Goal: Feedback & Contribution: Submit feedback/report problem

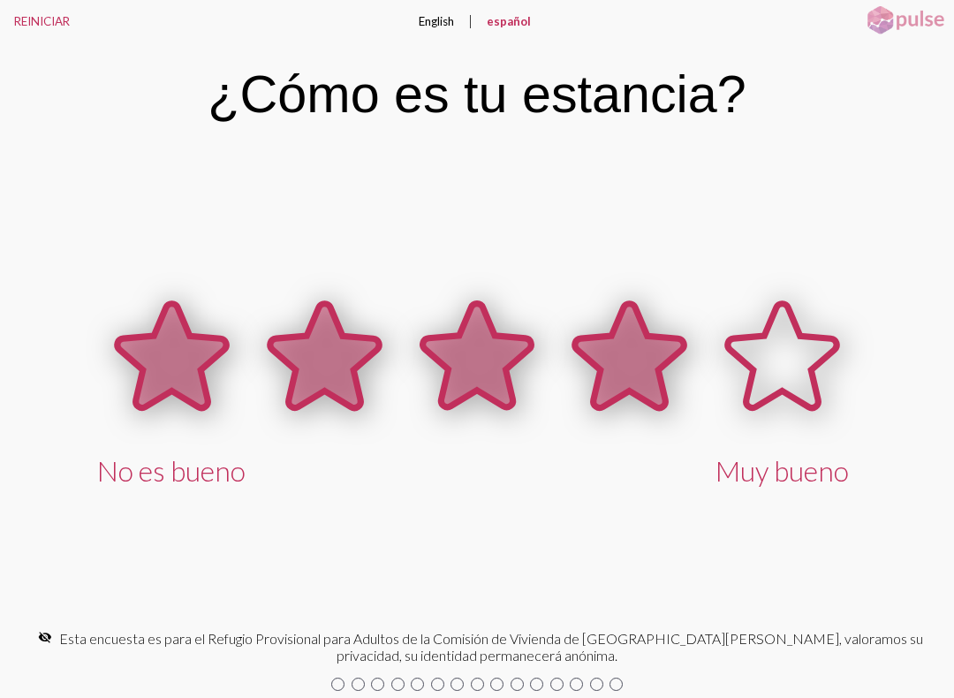
click at [620, 352] on icon at bounding box center [629, 356] width 109 height 104
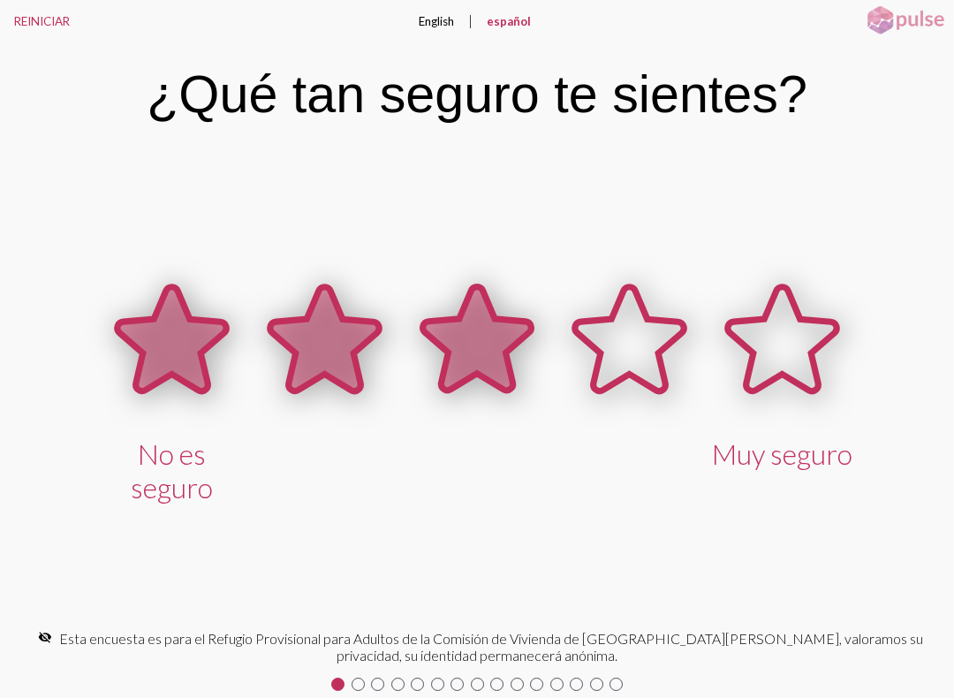
click at [487, 340] on icon at bounding box center [476, 339] width 109 height 104
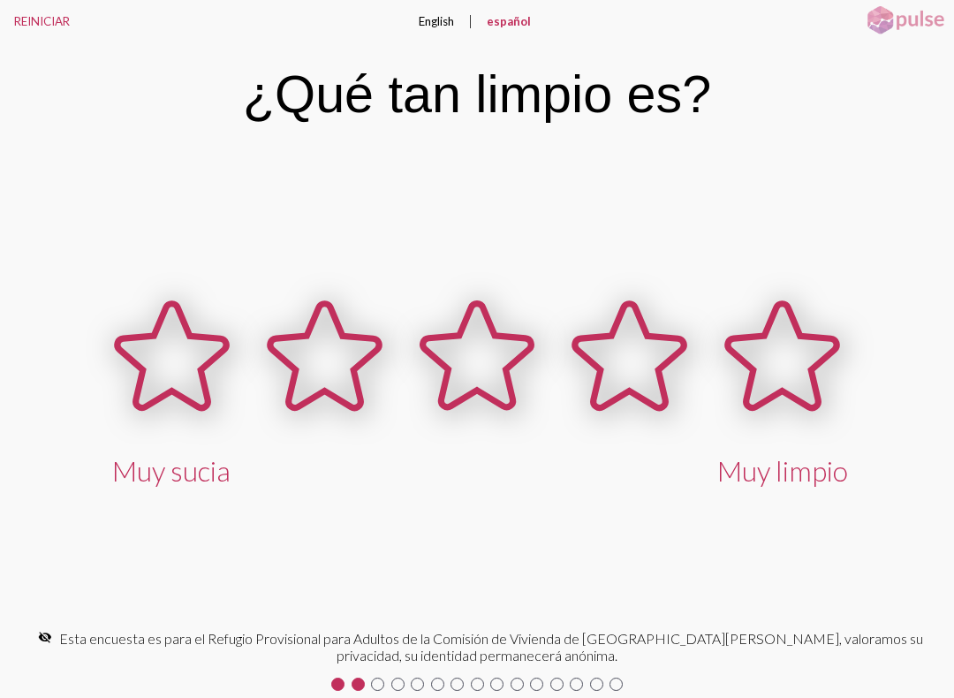
click at [613, 354] on icon at bounding box center [629, 356] width 109 height 104
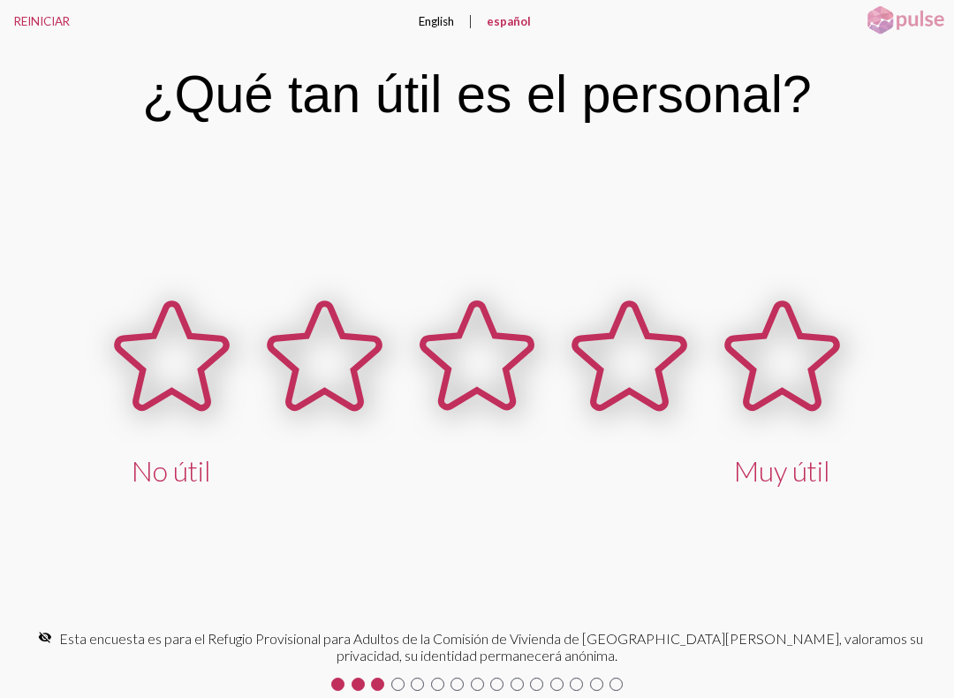
click at [630, 345] on icon at bounding box center [629, 356] width 109 height 104
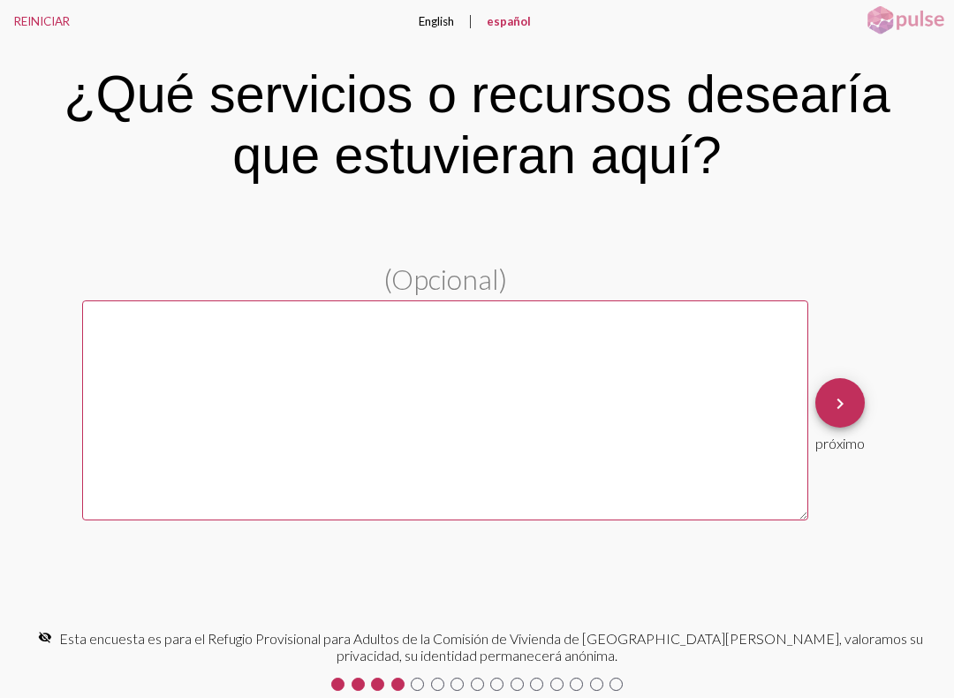
click at [529, 347] on textarea at bounding box center [445, 410] width 726 height 220
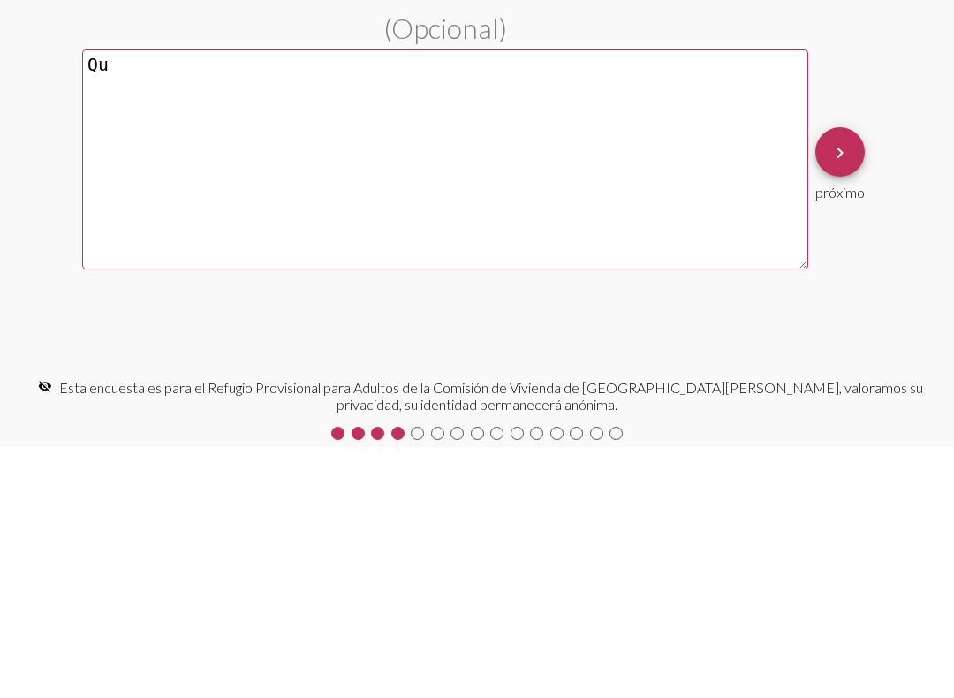
type textarea "Q"
type textarea "Que se permitiera la estancia de niños."
click at [840, 393] on mat-icon "keyboard_arrow_right" at bounding box center [839, 403] width 21 height 21
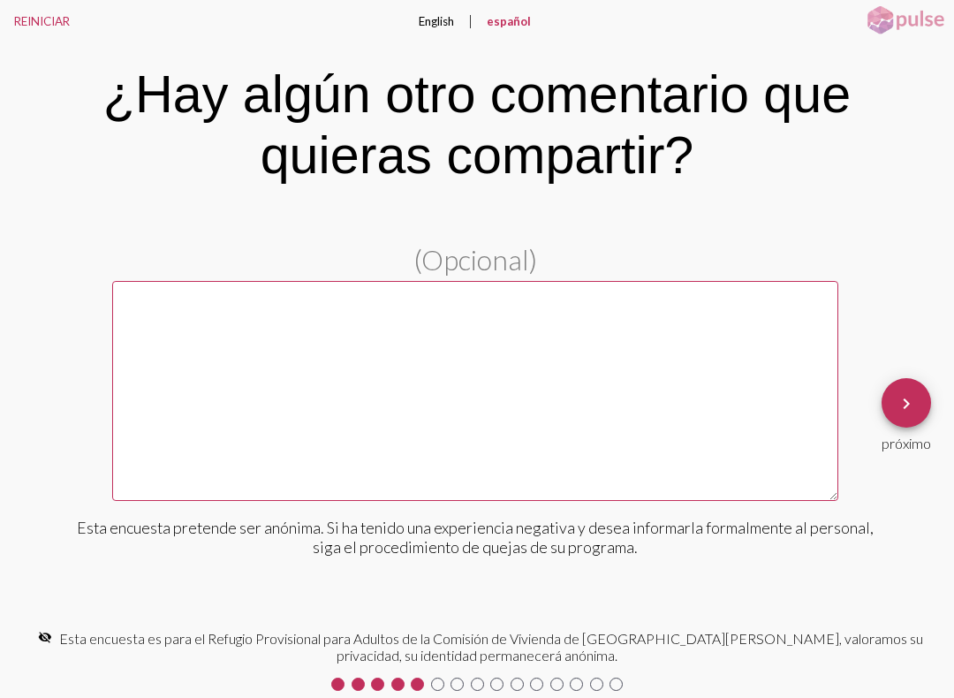
click at [905, 393] on span "keyboard_arrow_right" at bounding box center [905, 403] width 21 height 50
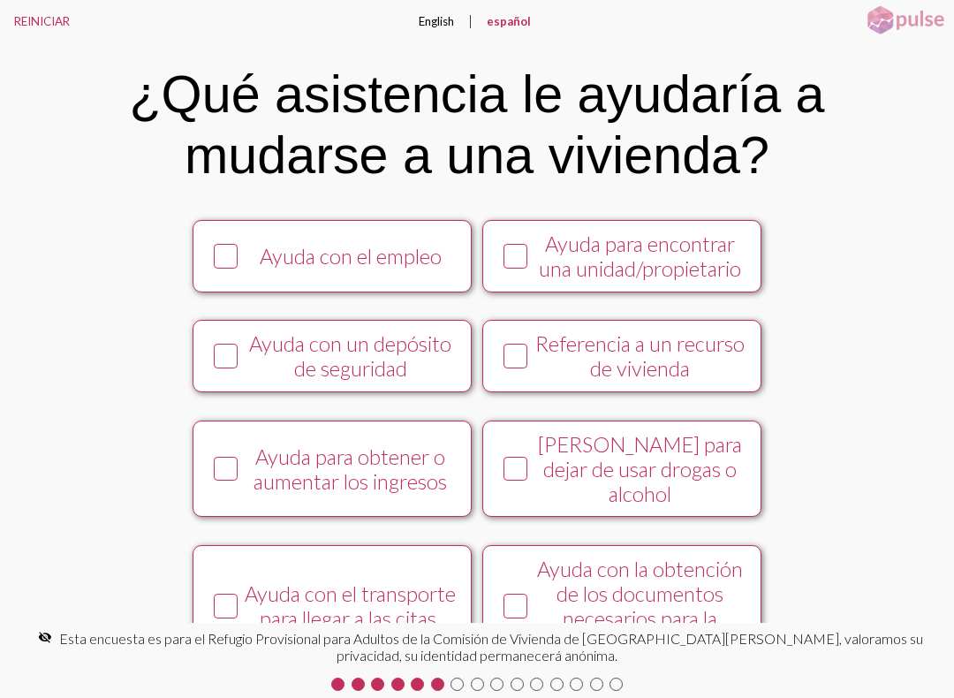
click at [367, 266] on div "Ayuda con el empleo" at bounding box center [350, 256] width 213 height 25
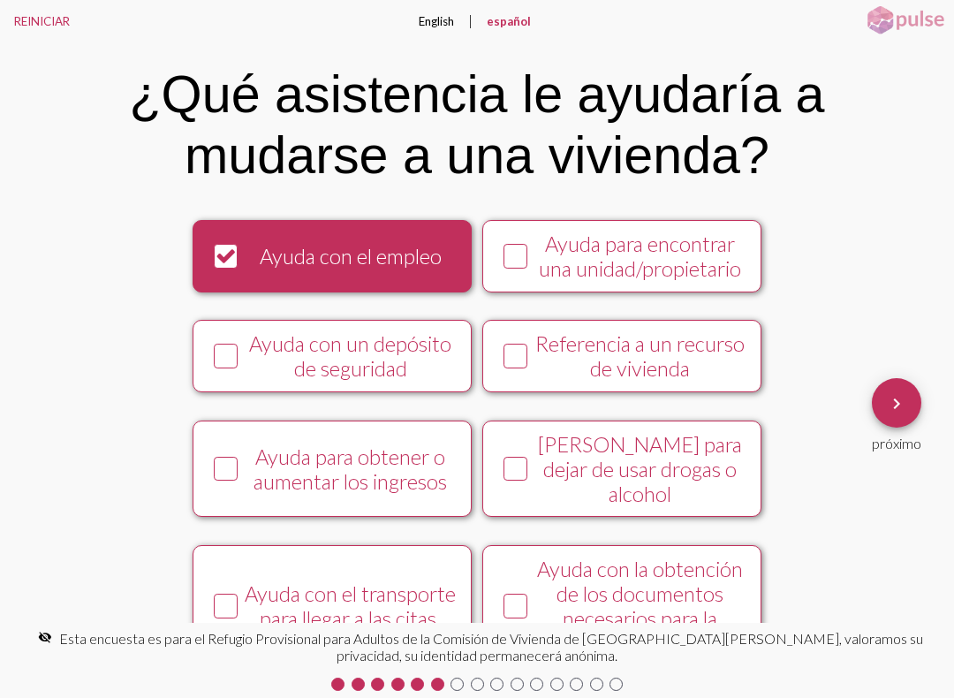
click at [684, 364] on div "Referencia a un recurso de vivienda" at bounding box center [639, 355] width 213 height 49
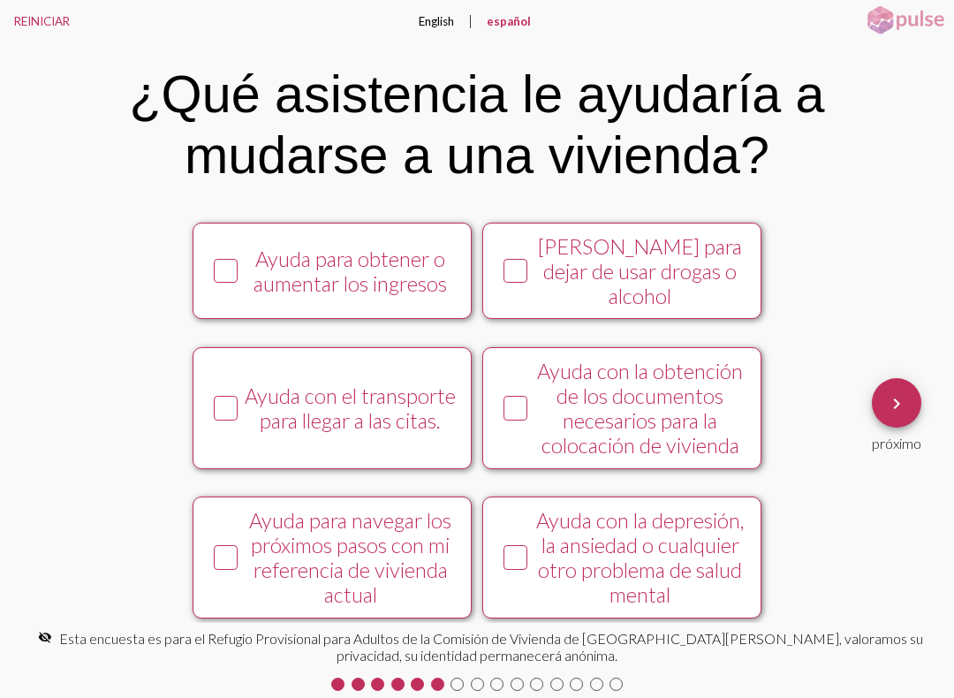
scroll to position [204, 0]
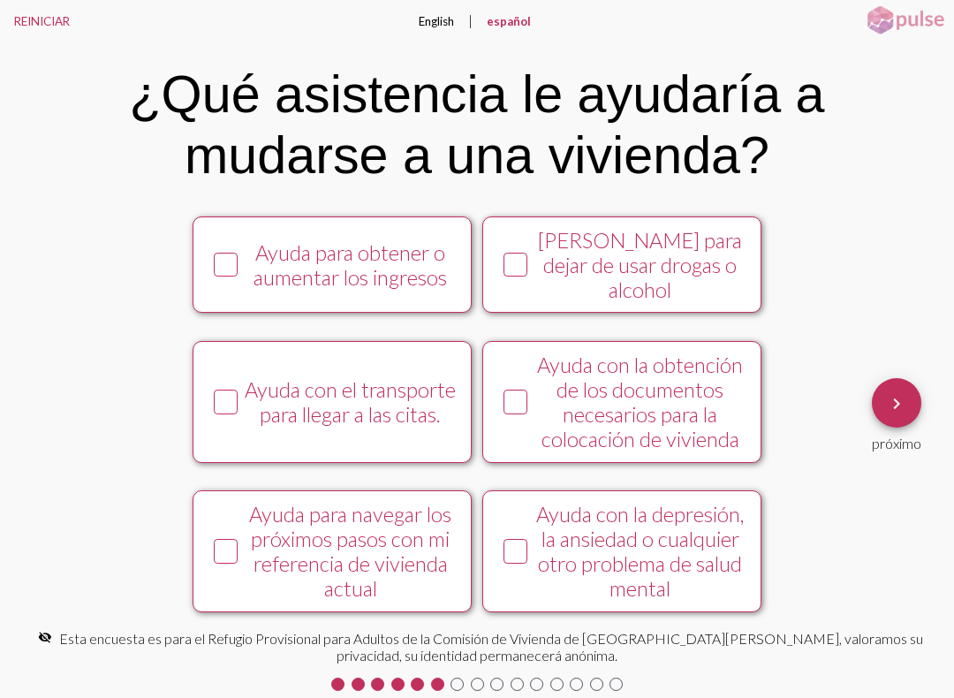
click at [385, 274] on div "Ayuda para obtener o aumentar los ingresos" at bounding box center [350, 264] width 213 height 49
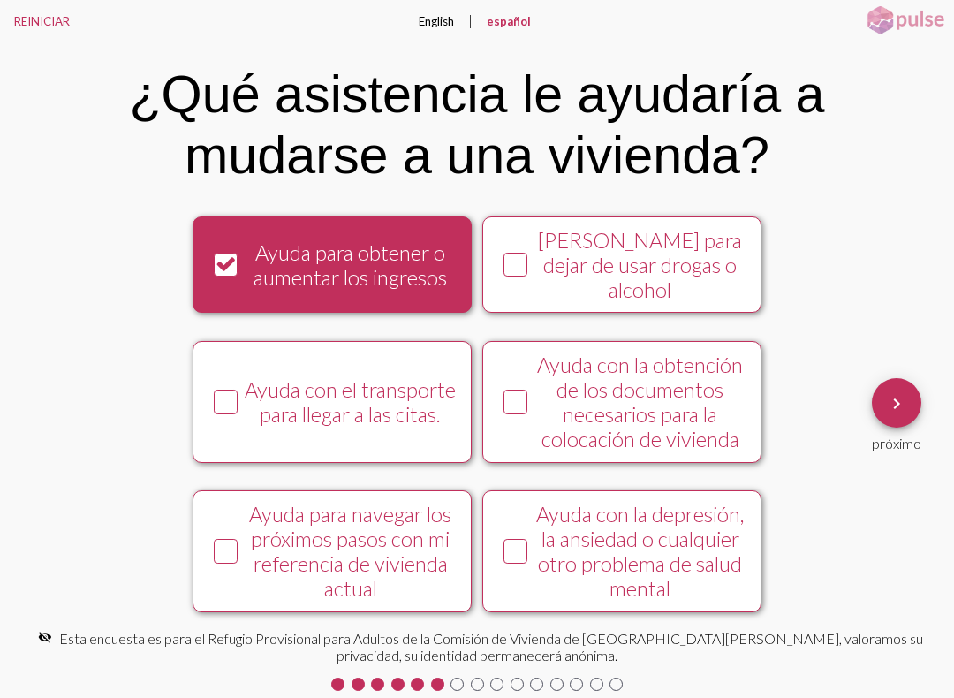
click at [637, 383] on div "Ayuda con la obtención de los documentos necesarios para la colocación de vivie…" at bounding box center [639, 401] width 213 height 99
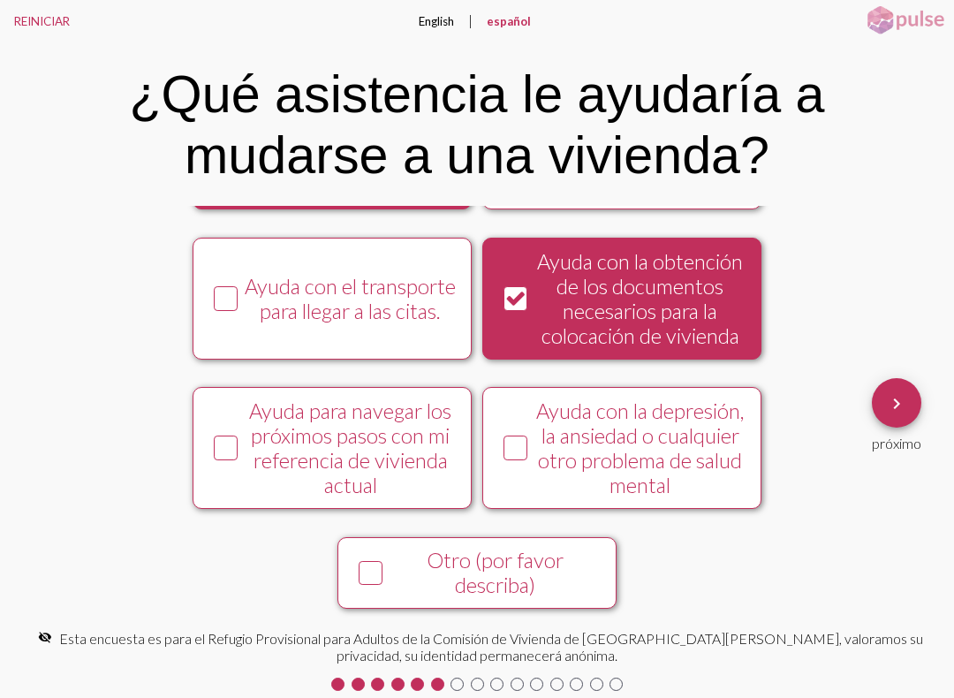
scroll to position [325, 0]
click at [398, 443] on div "Ayuda para navegar los próximos pasos con mi referencia de vivienda actual" at bounding box center [350, 447] width 213 height 99
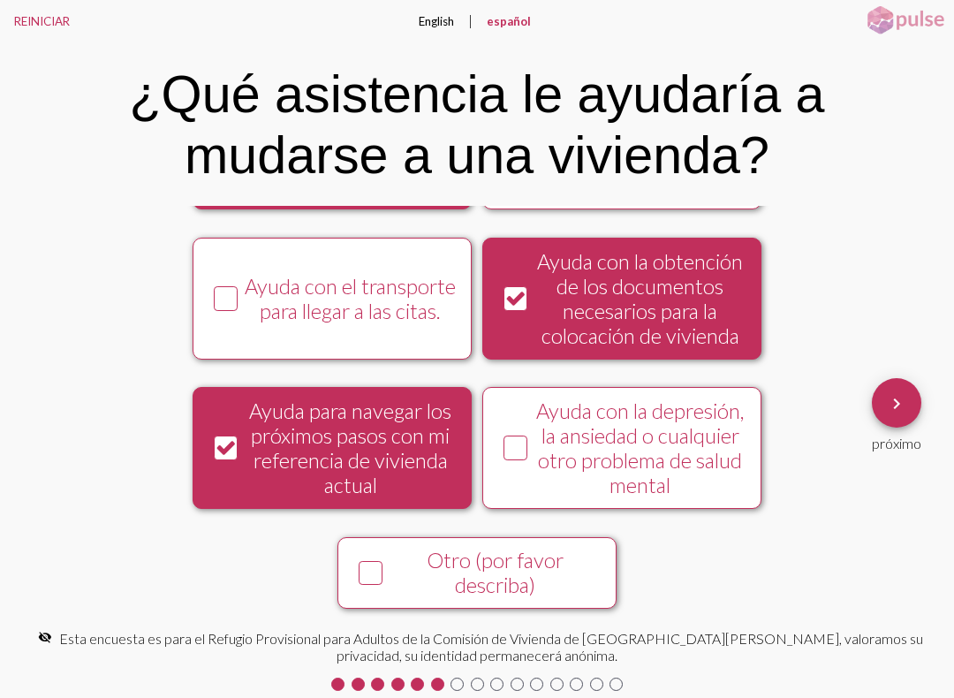
click at [893, 396] on mat-icon "keyboard_arrow_right" at bounding box center [896, 403] width 21 height 21
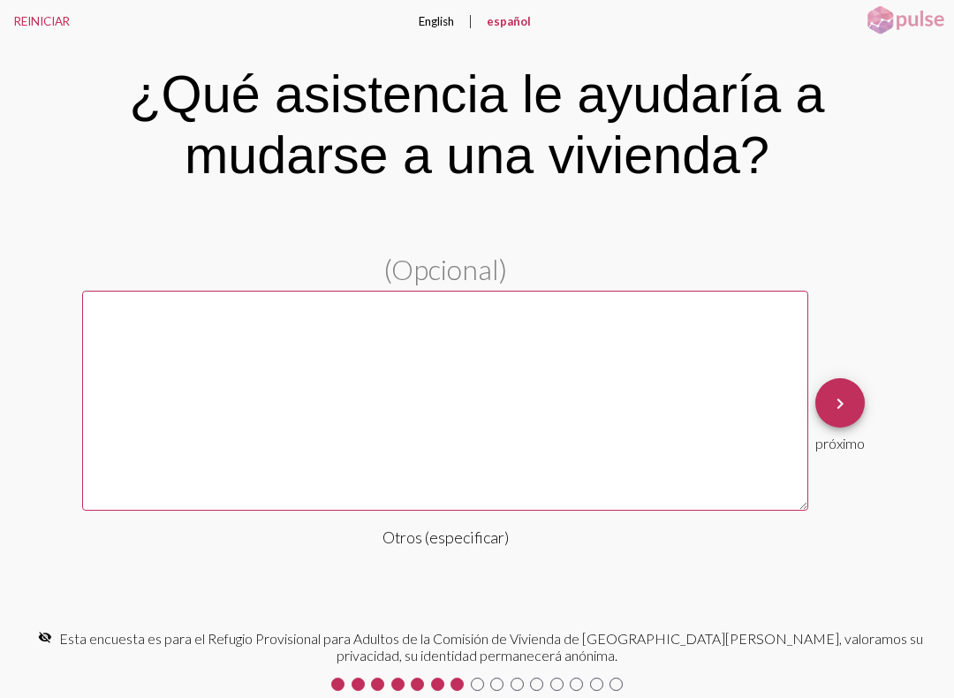
click at [641, 405] on textarea at bounding box center [445, 401] width 726 height 220
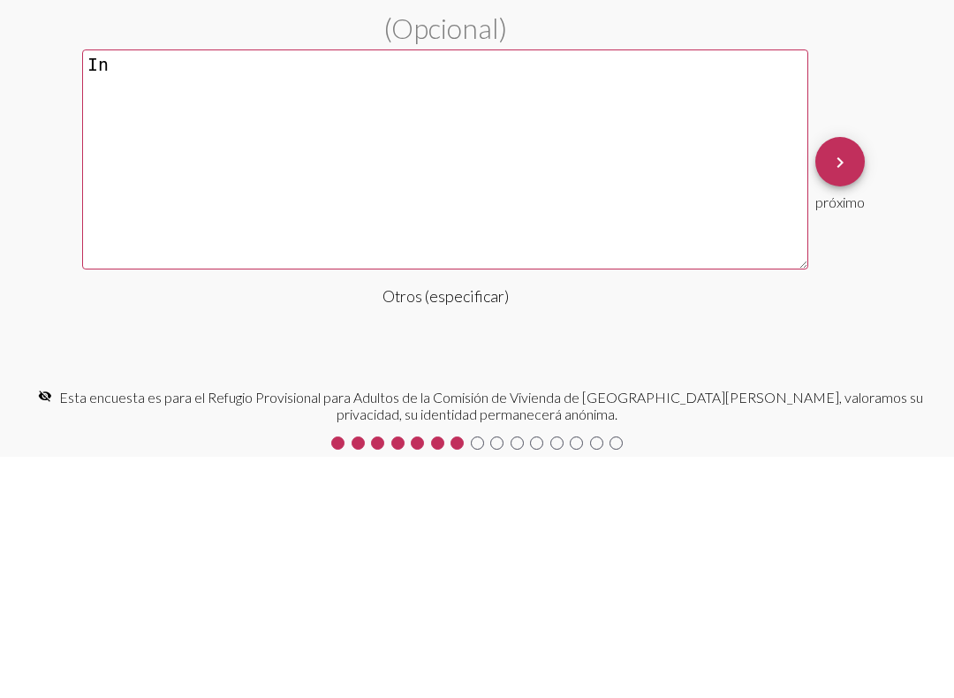
type textarea "I"
click at [155, 206] on div "(Opcional) Oftener Otros (especificar) keyboard_arrow_right próximo" at bounding box center [477, 414] width 954 height 417
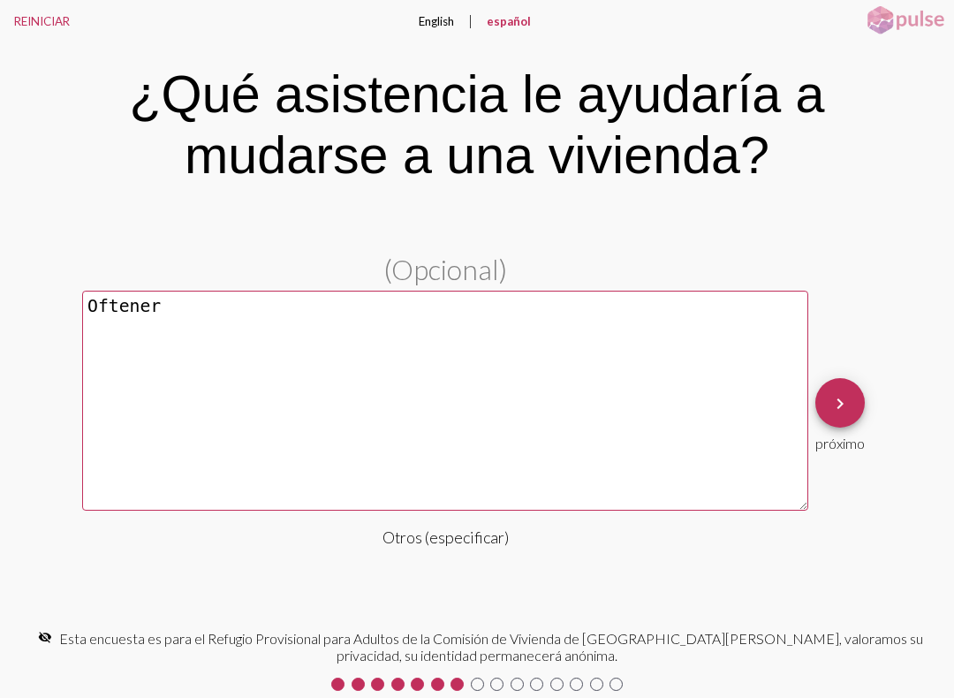
click at [232, 318] on textarea "Oftener" at bounding box center [445, 401] width 726 height 220
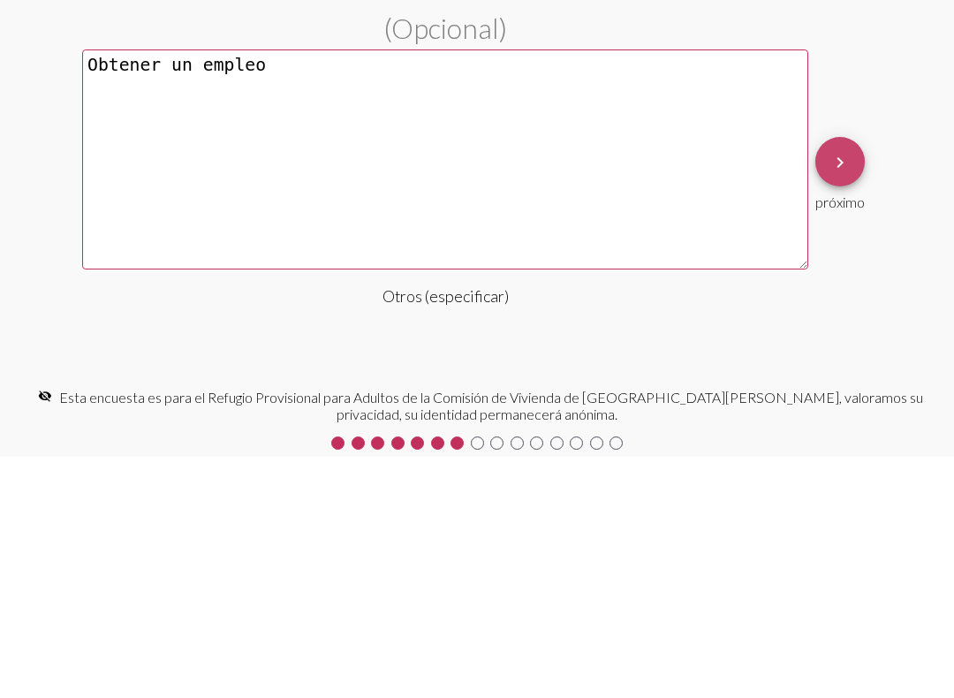
type textarea "Obtener un empleo"
click at [840, 393] on mat-icon "keyboard_arrow_right" at bounding box center [839, 403] width 21 height 21
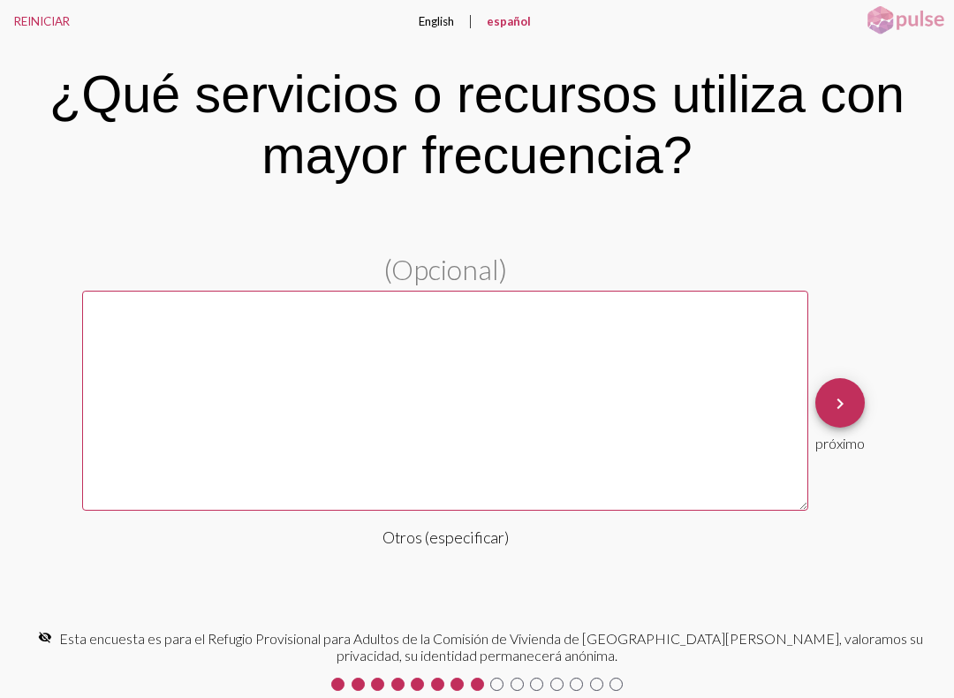
click at [843, 397] on mat-icon "keyboard_arrow_right" at bounding box center [839, 403] width 21 height 21
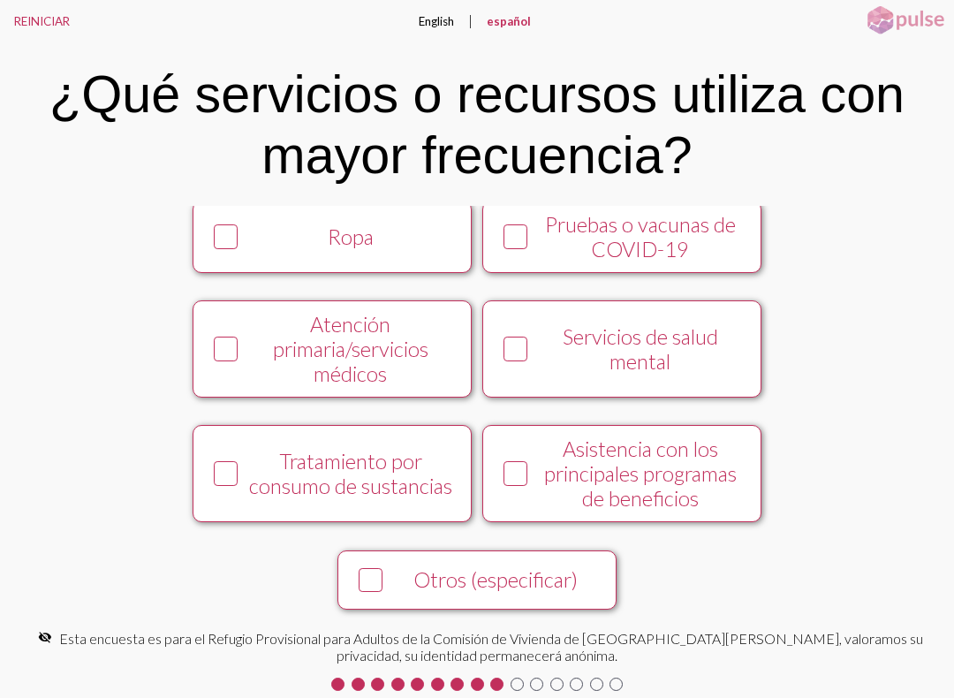
scroll to position [136, 0]
click at [522, 585] on div "Otros (especificar)" at bounding box center [495, 579] width 213 height 25
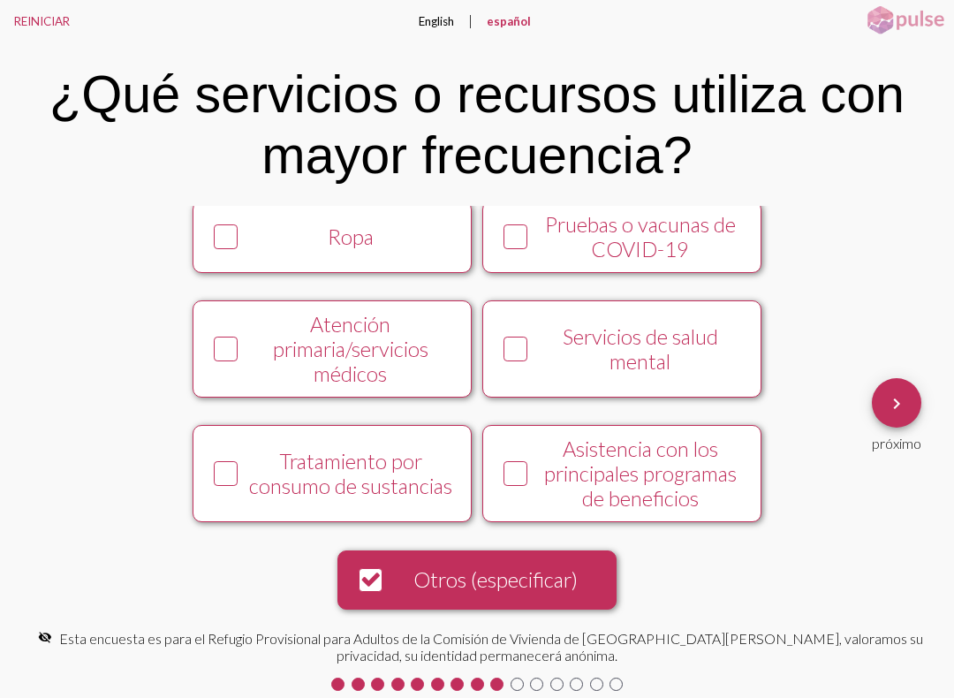
click at [898, 399] on mat-icon "keyboard_arrow_right" at bounding box center [896, 403] width 21 height 21
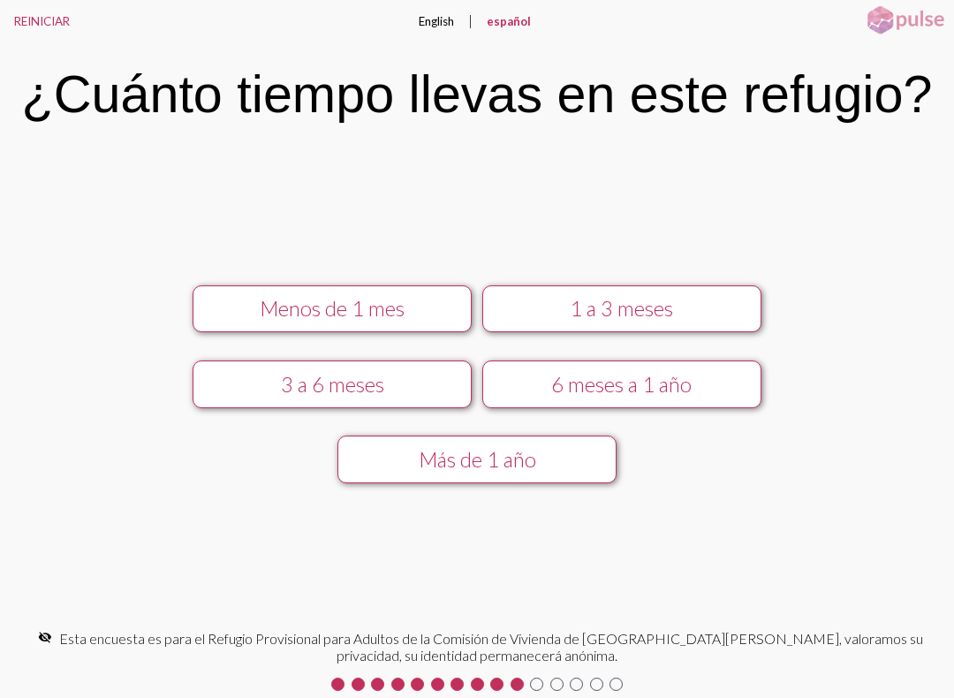
click at [423, 321] on div "Menos de 1 mes" at bounding box center [332, 308] width 249 height 25
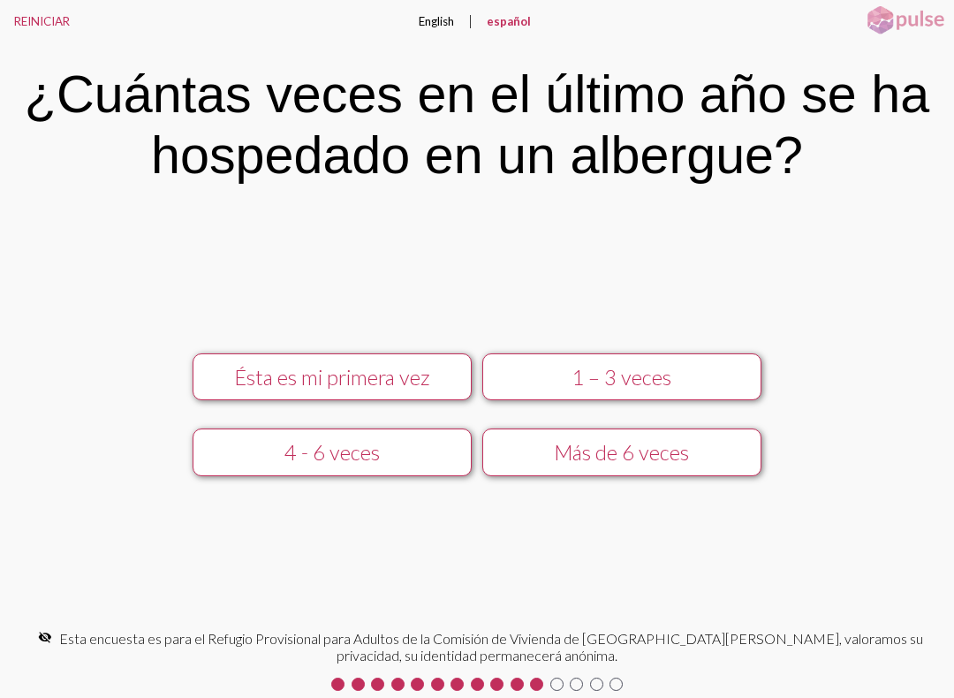
click at [419, 384] on div "Ésta es mi primera vez" at bounding box center [332, 377] width 249 height 25
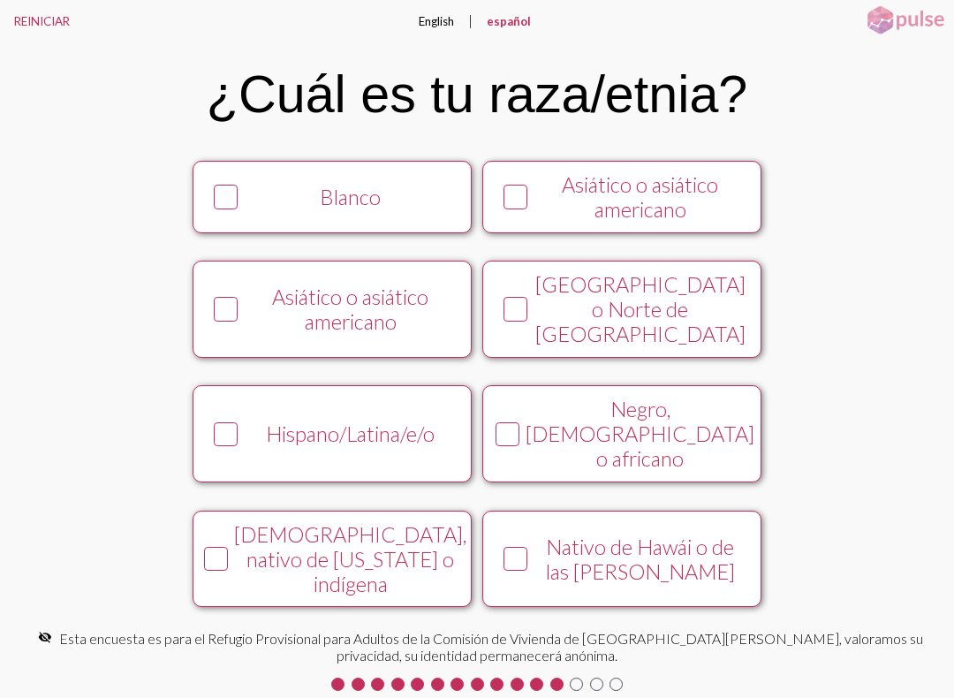
click at [406, 446] on div "Hispano/Latina/e/o" at bounding box center [350, 433] width 213 height 25
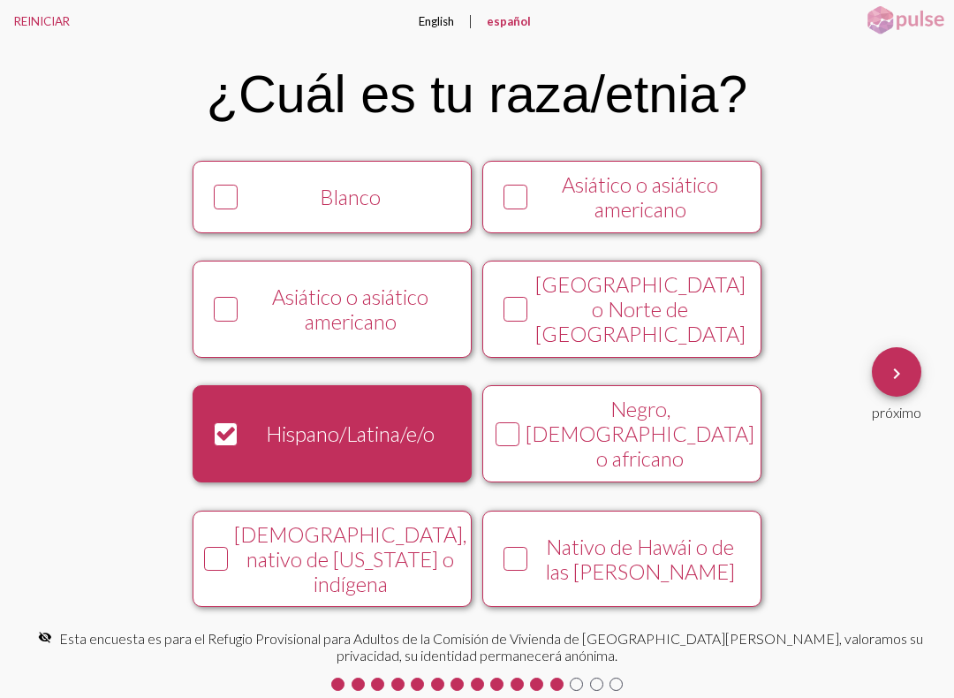
click at [906, 367] on mat-icon "keyboard_arrow_right" at bounding box center [896, 373] width 21 height 21
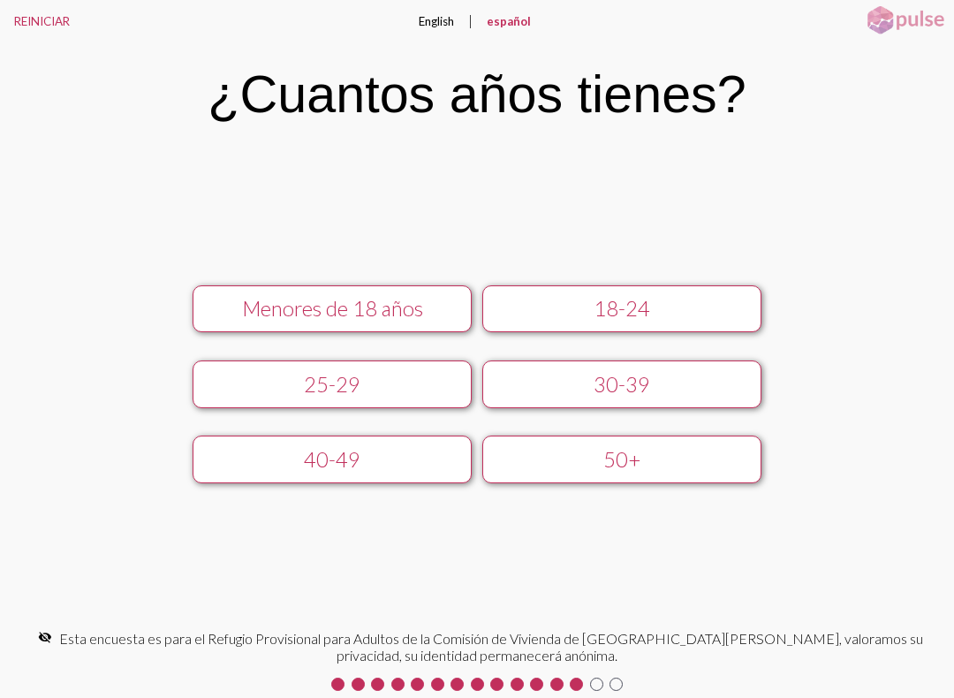
click at [399, 389] on div "25-29" at bounding box center [332, 384] width 249 height 25
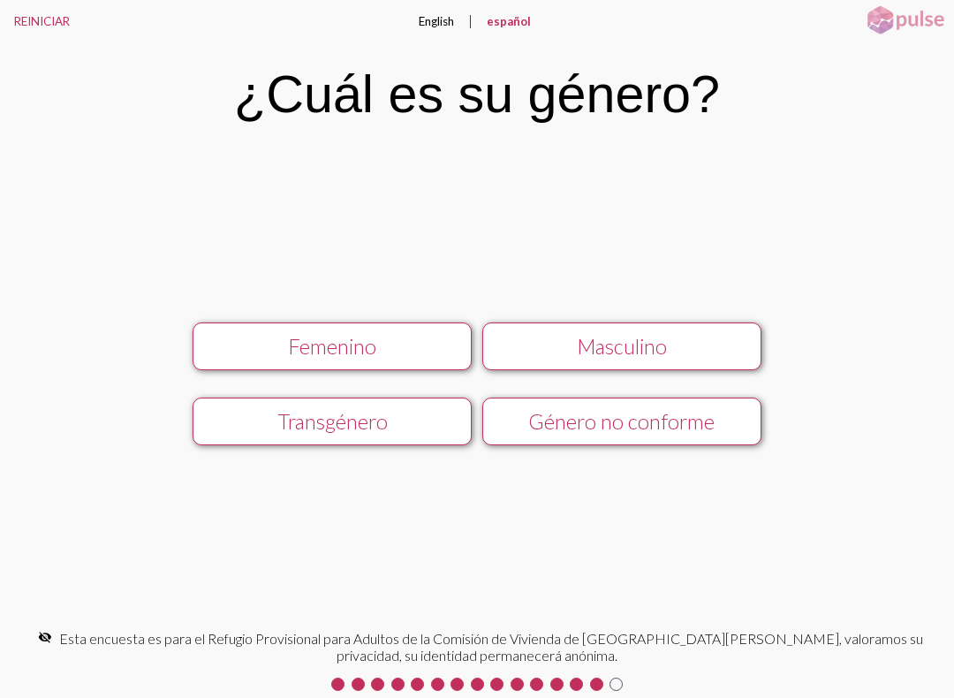
click at [432, 350] on div "Femenino" at bounding box center [332, 346] width 249 height 25
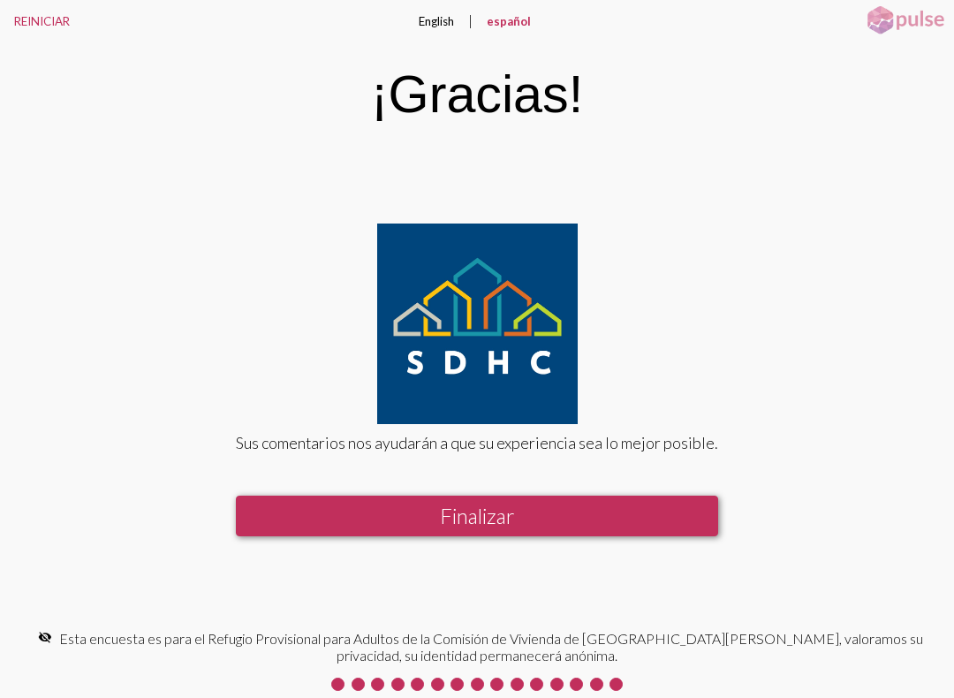
click at [570, 516] on button "Finalizar" at bounding box center [477, 515] width 482 height 41
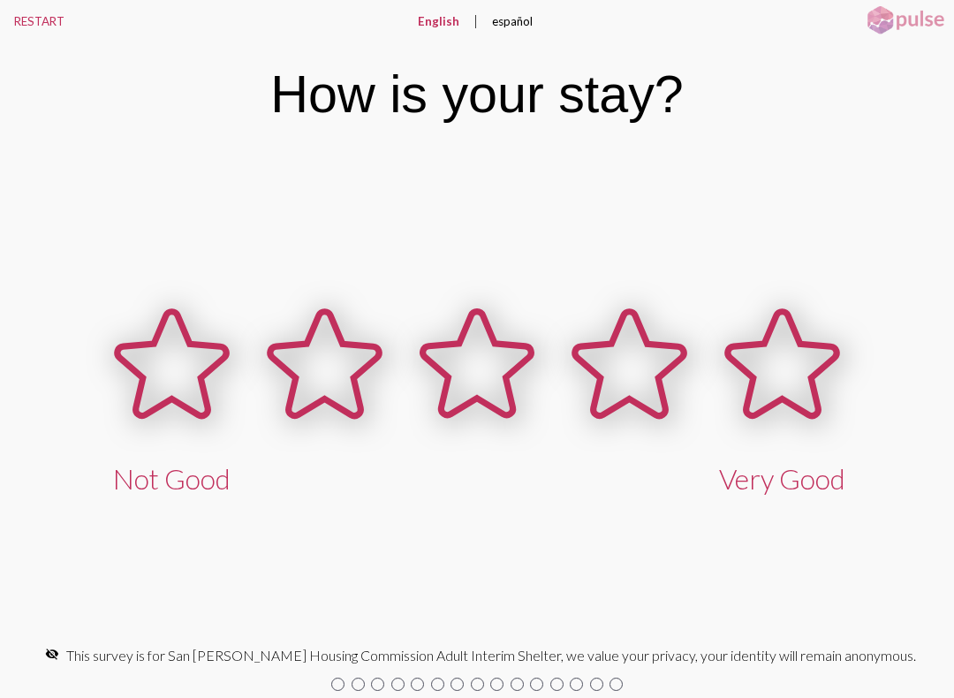
click at [180, 350] on icon at bounding box center [171, 364] width 109 height 104
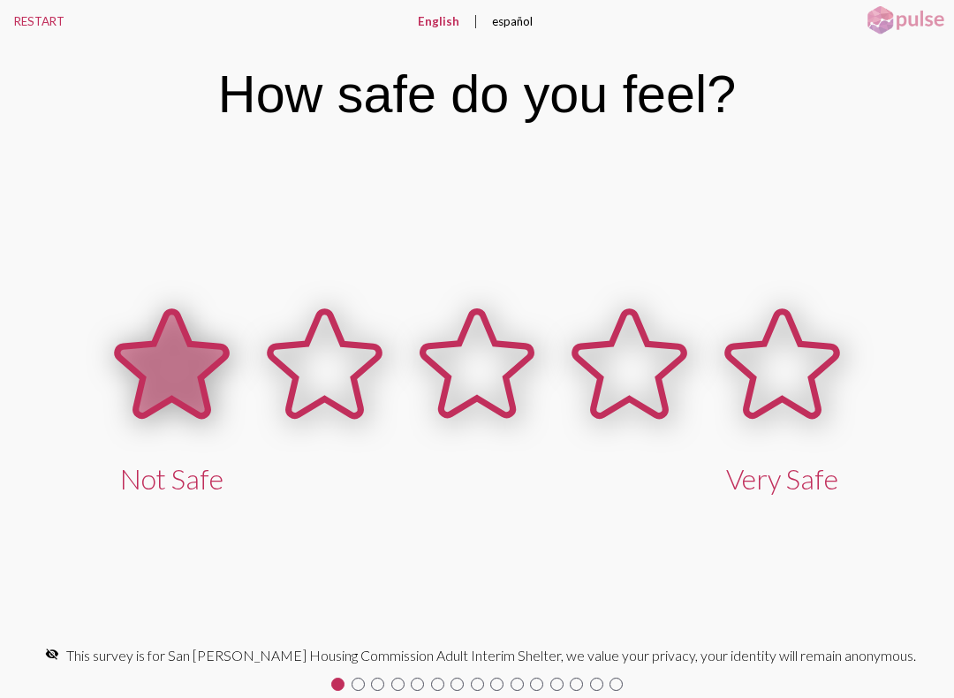
click at [157, 374] on icon at bounding box center [171, 364] width 109 height 104
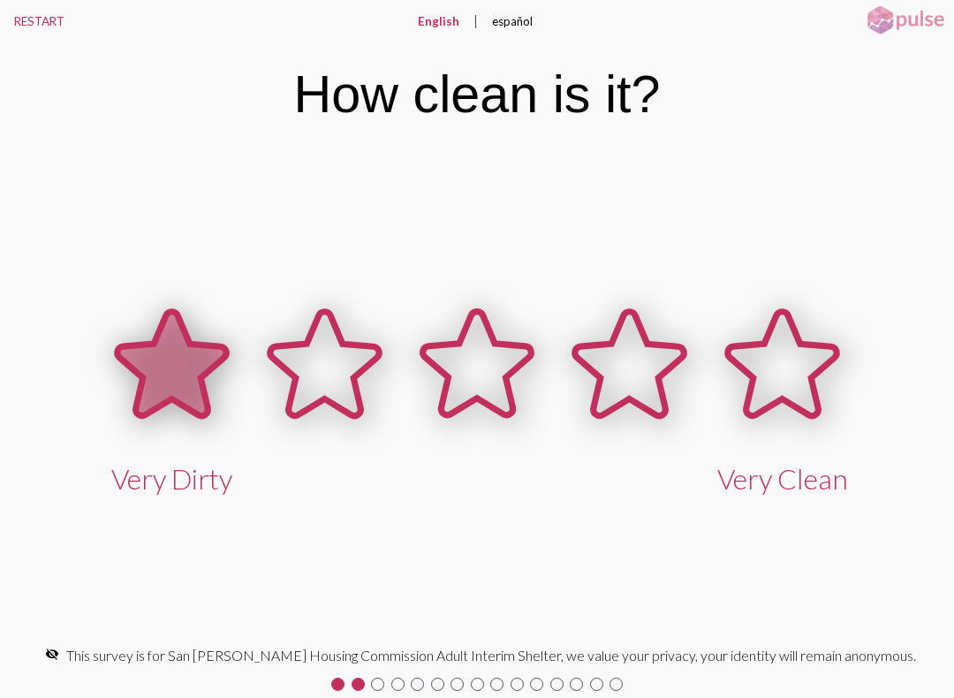
click at [176, 358] on icon at bounding box center [171, 364] width 109 height 104
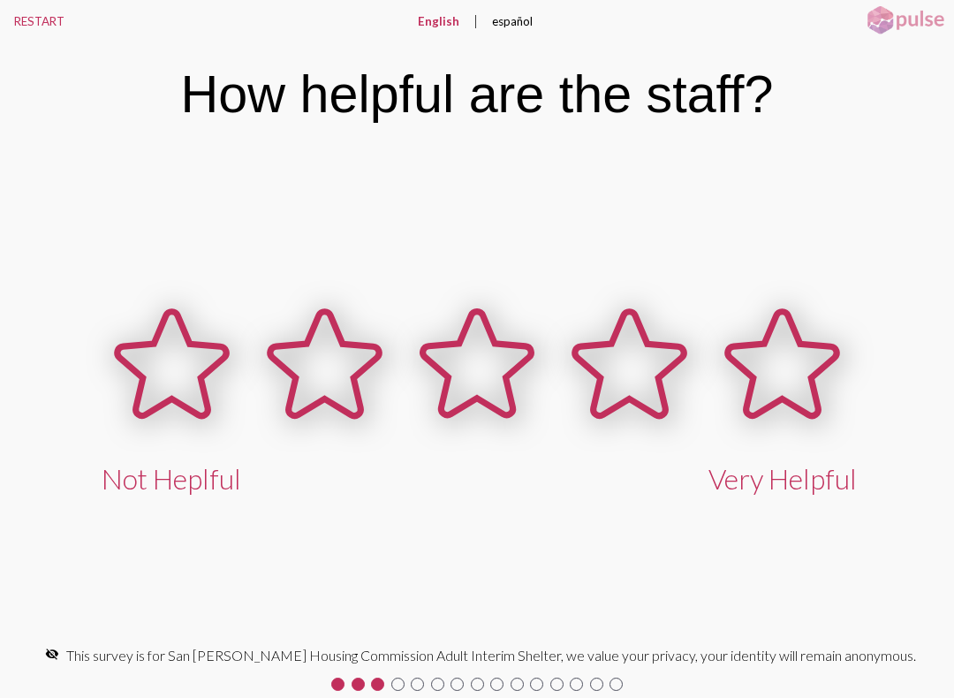
click at [163, 369] on icon at bounding box center [171, 364] width 109 height 104
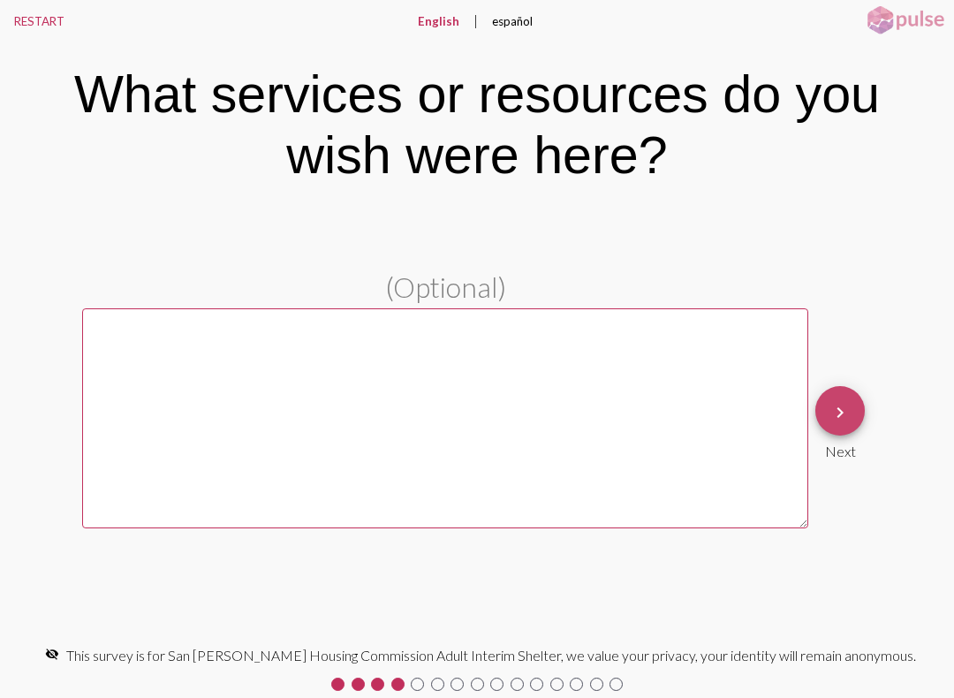
click at [825, 412] on button "keyboard_arrow_right" at bounding box center [839, 410] width 49 height 49
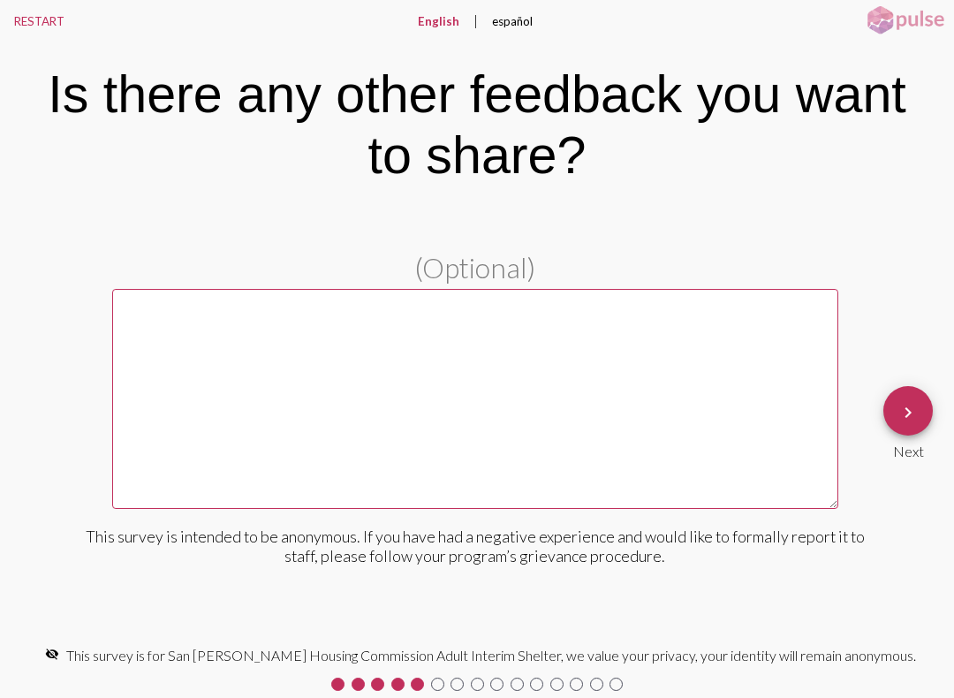
click at [909, 403] on mat-icon "keyboard_arrow_right" at bounding box center [907, 412] width 21 height 21
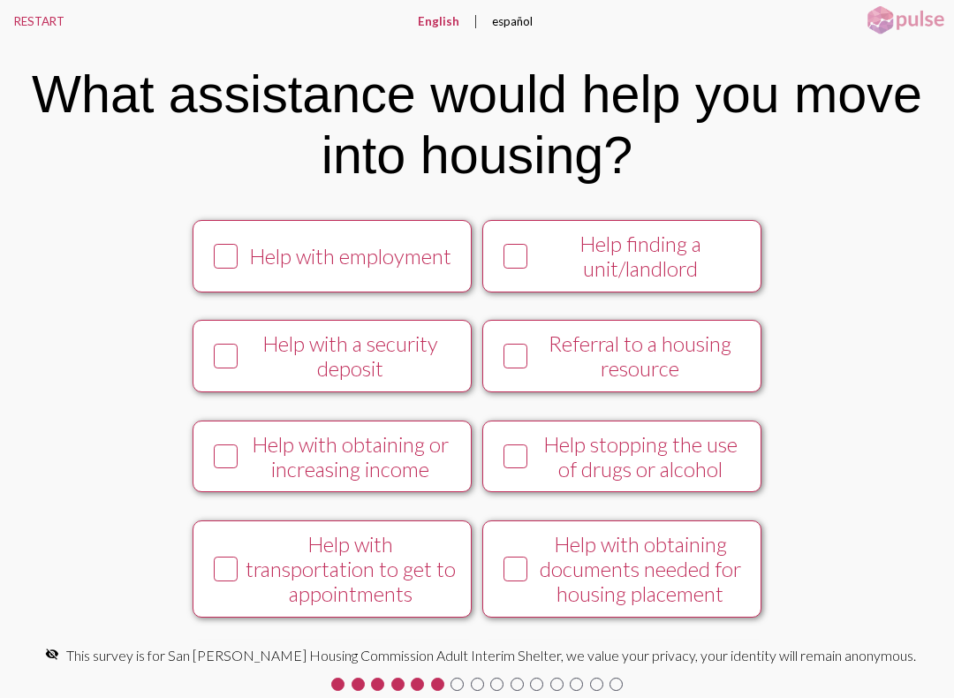
click at [521, 267] on icon at bounding box center [515, 256] width 21 height 22
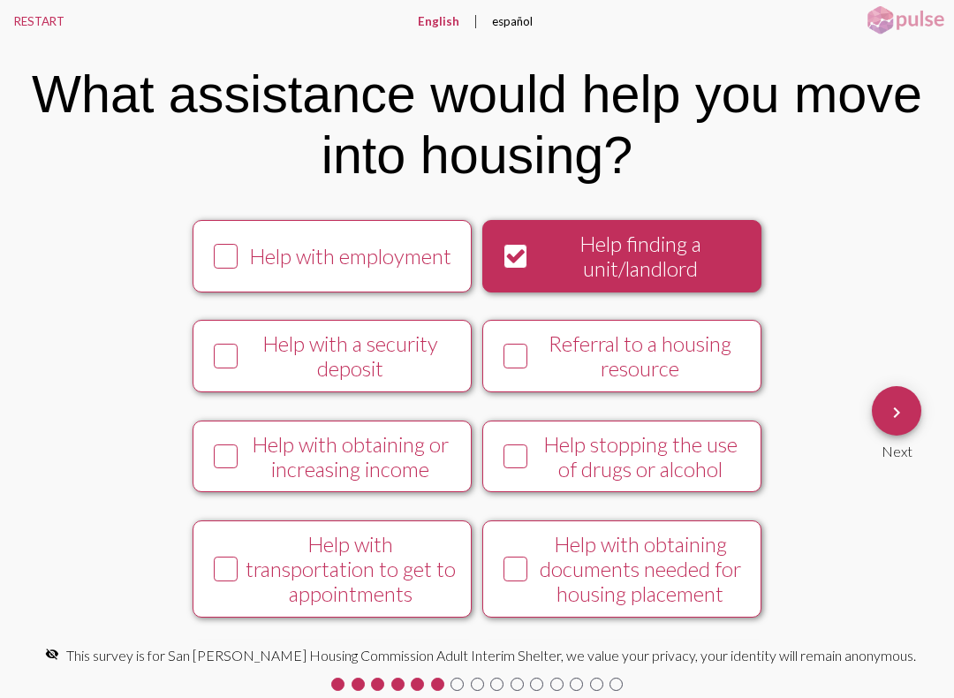
click at [221, 259] on icon at bounding box center [225, 256] width 21 height 22
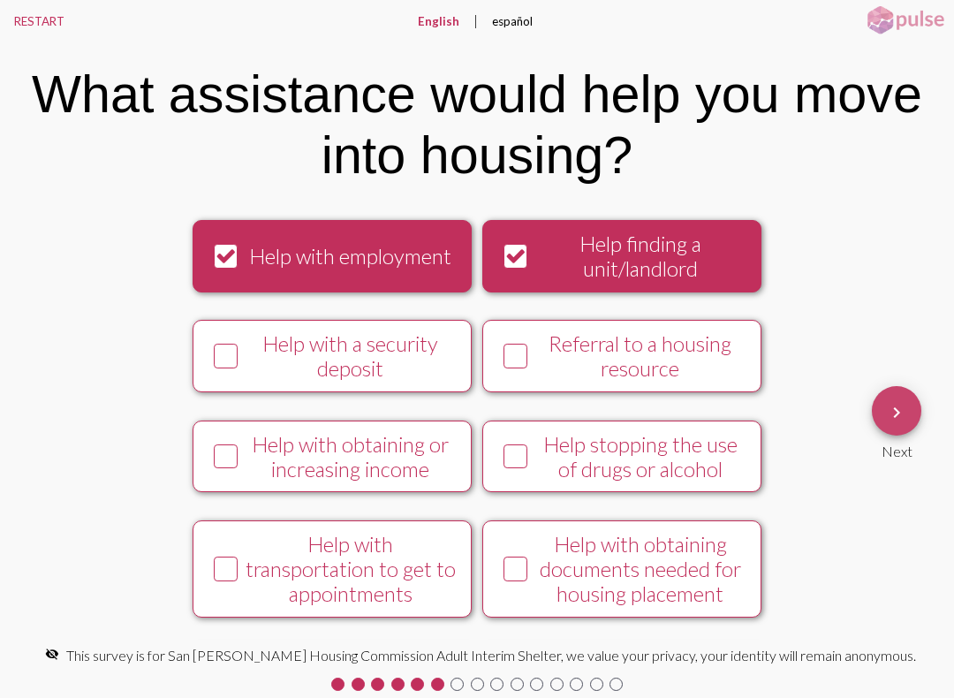
click at [893, 397] on span "keyboard_arrow_right" at bounding box center [896, 411] width 21 height 50
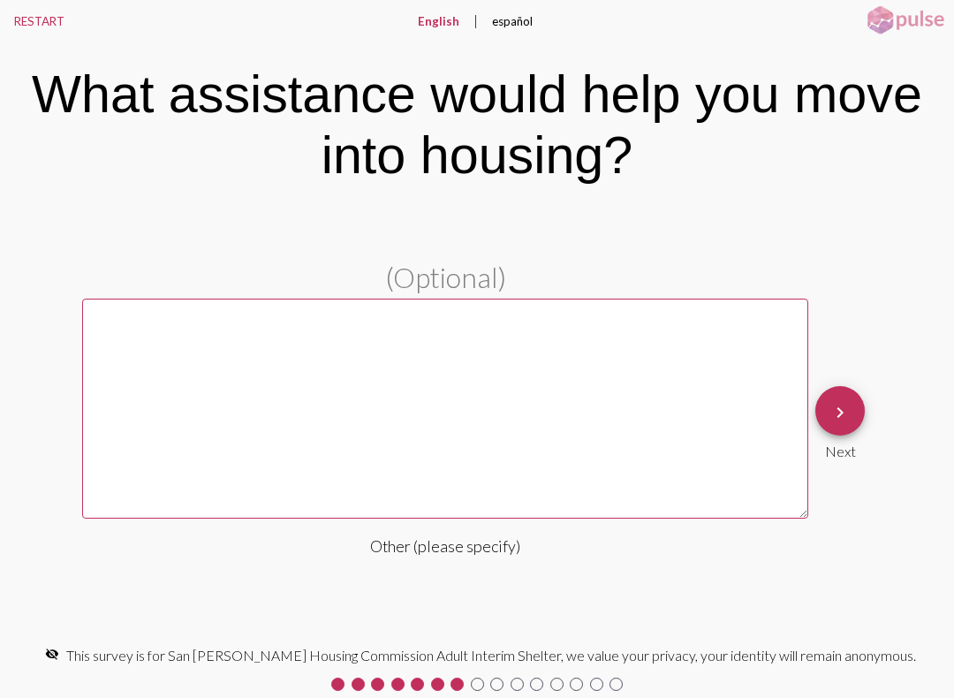
click at [844, 403] on mat-icon "keyboard_arrow_right" at bounding box center [839, 412] width 21 height 21
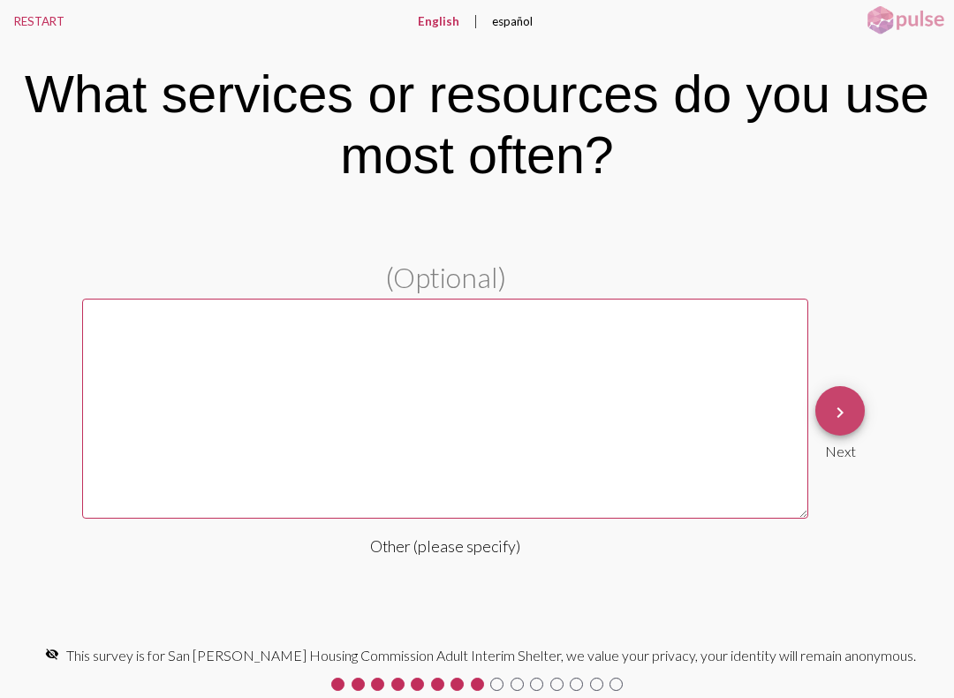
click at [844, 401] on span "keyboard_arrow_right" at bounding box center [839, 411] width 21 height 50
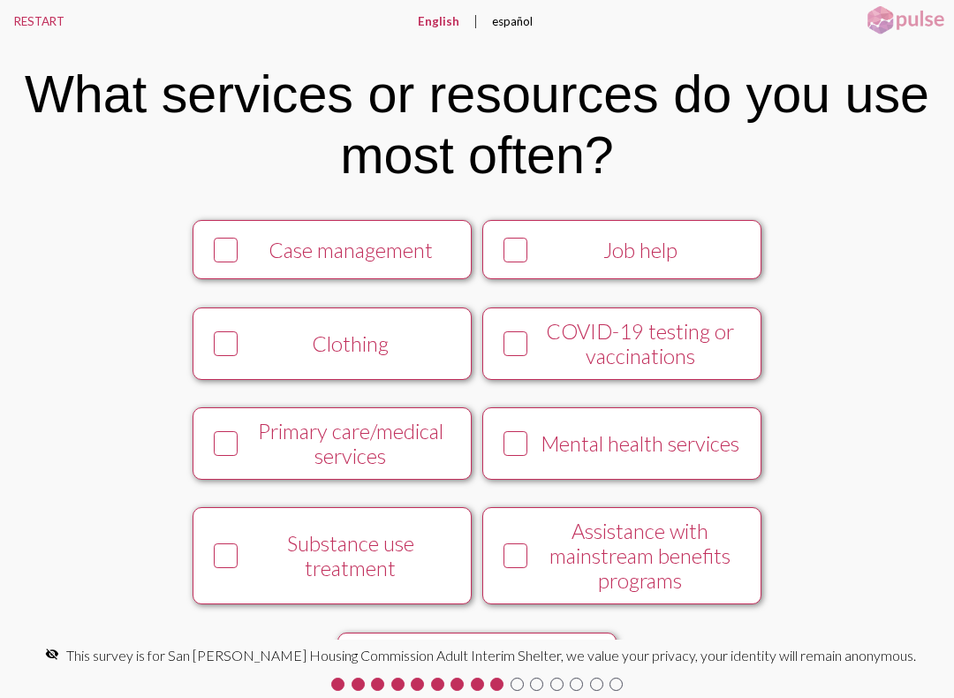
click at [414, 22] on button "English" at bounding box center [439, 21] width 70 height 42
click at [24, 12] on button "RESTART" at bounding box center [39, 21] width 79 height 42
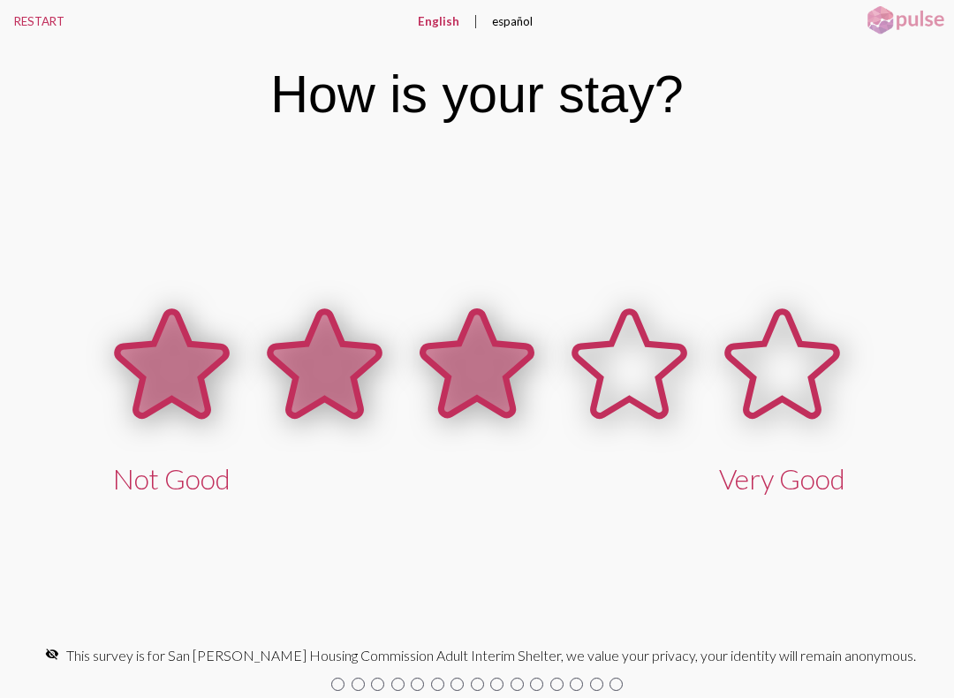
click at [464, 362] on icon at bounding box center [476, 364] width 109 height 104
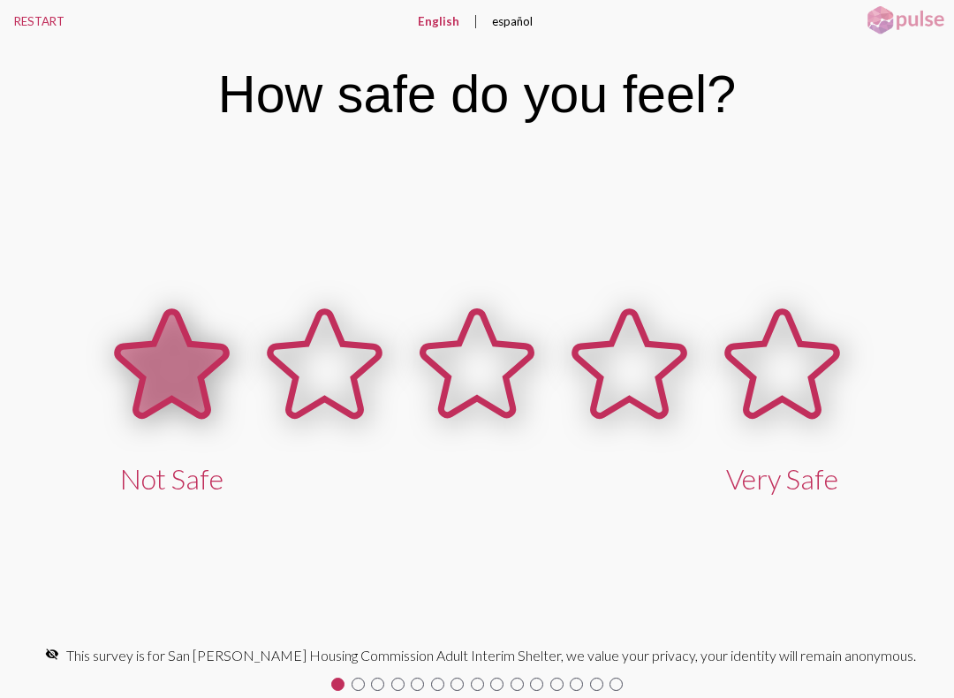
click at [180, 368] on icon at bounding box center [171, 364] width 109 height 104
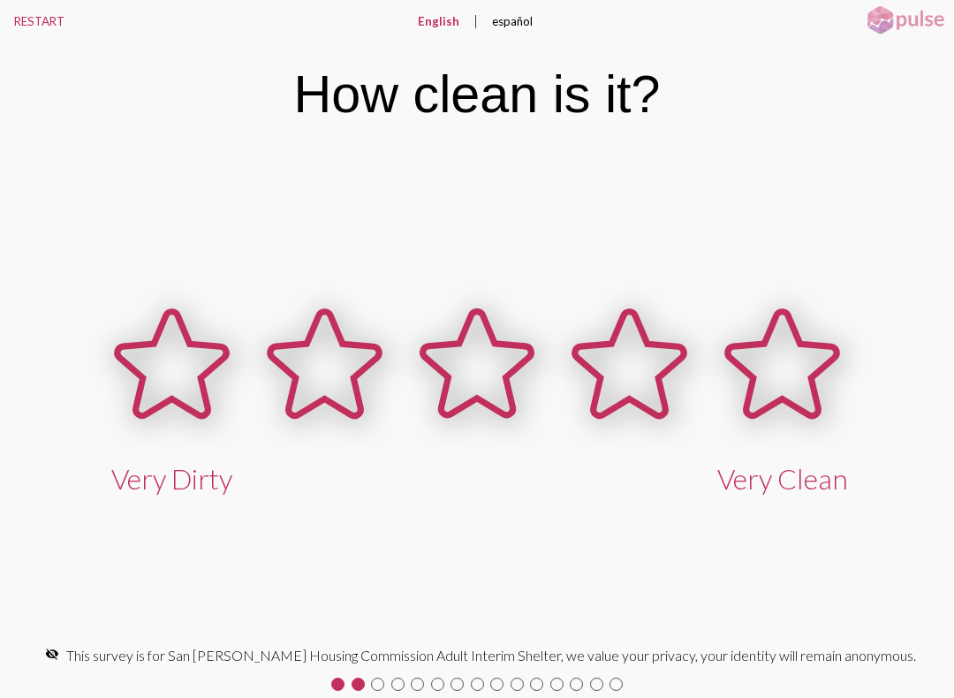
click at [5, 23] on button "RESTART" at bounding box center [39, 21] width 79 height 42
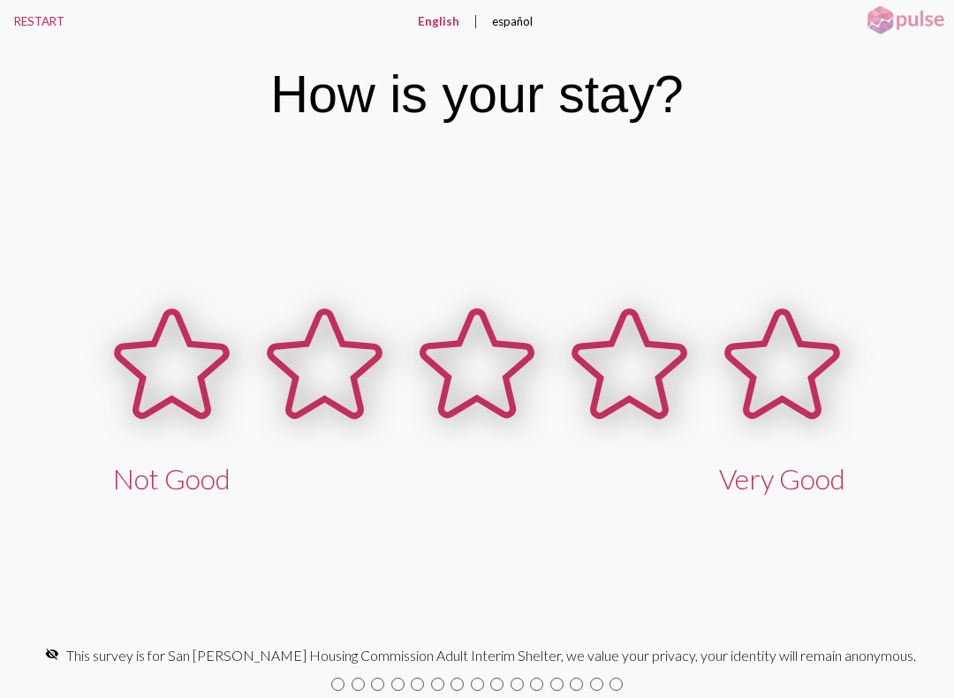
click at [32, 5] on button "RESTART" at bounding box center [39, 21] width 79 height 42
click at [17, 8] on button "RESTART" at bounding box center [39, 21] width 79 height 42
click at [26, 12] on button "RESTART" at bounding box center [39, 21] width 79 height 42
click at [476, 365] on icon at bounding box center [476, 364] width 109 height 104
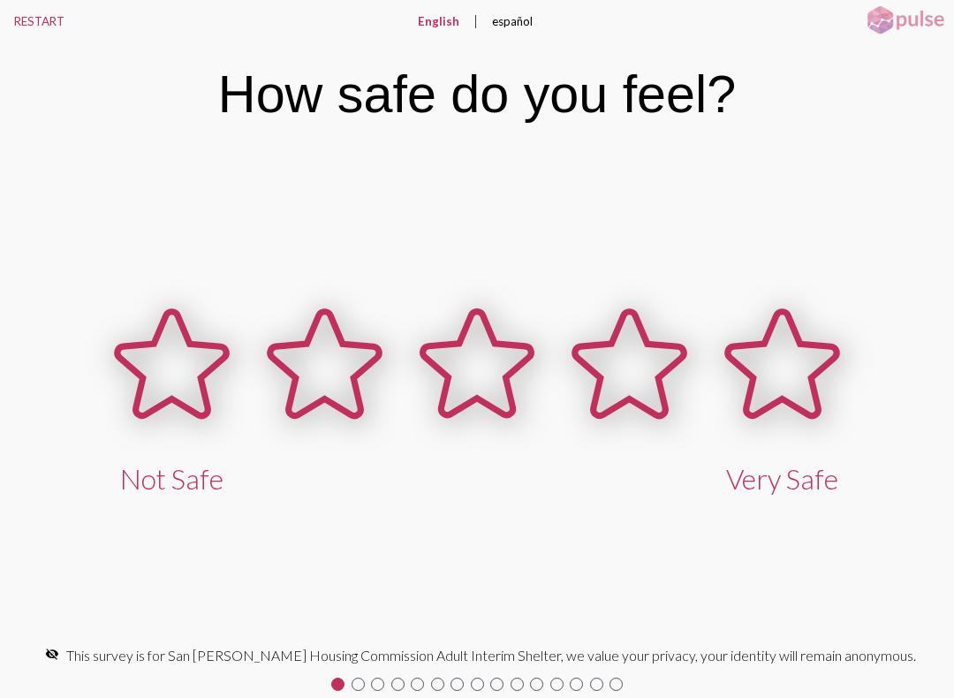
click at [170, 365] on icon at bounding box center [171, 364] width 109 height 104
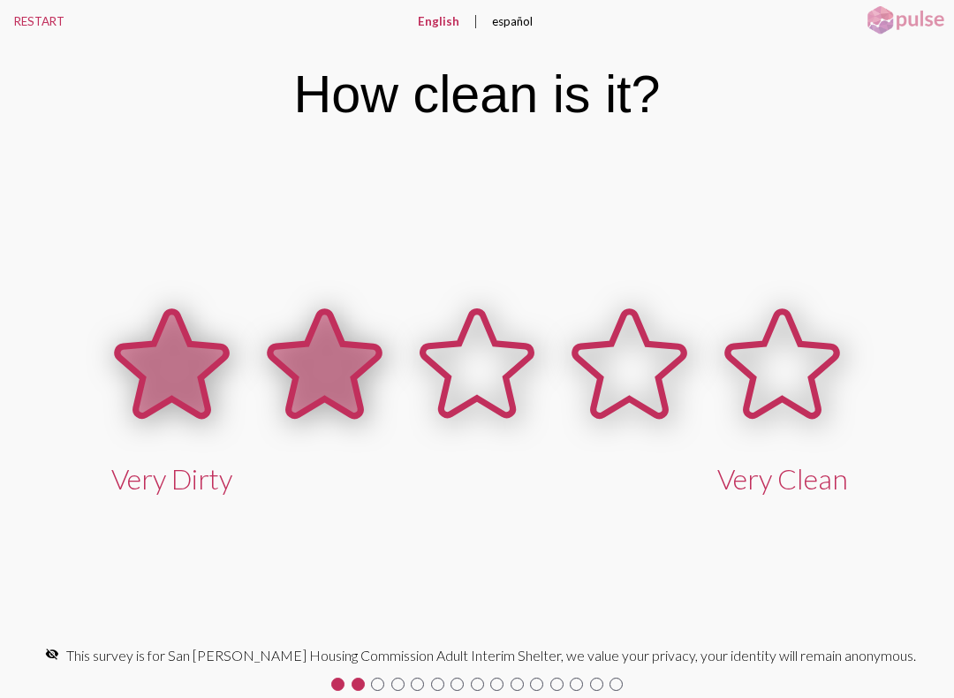
click at [326, 358] on icon at bounding box center [324, 364] width 109 height 104
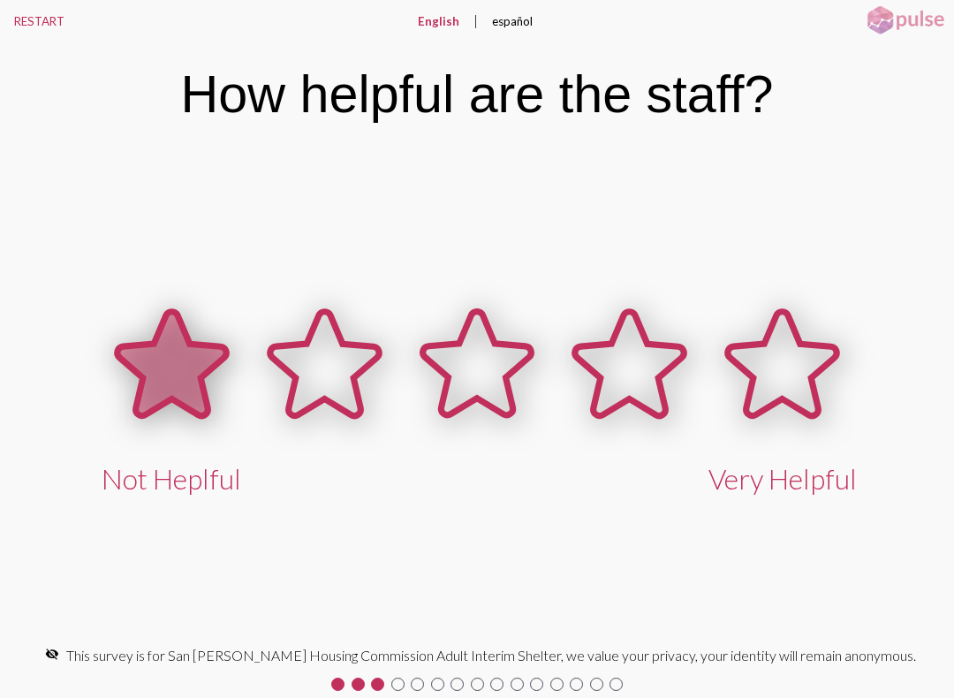
click at [180, 358] on icon at bounding box center [171, 364] width 109 height 104
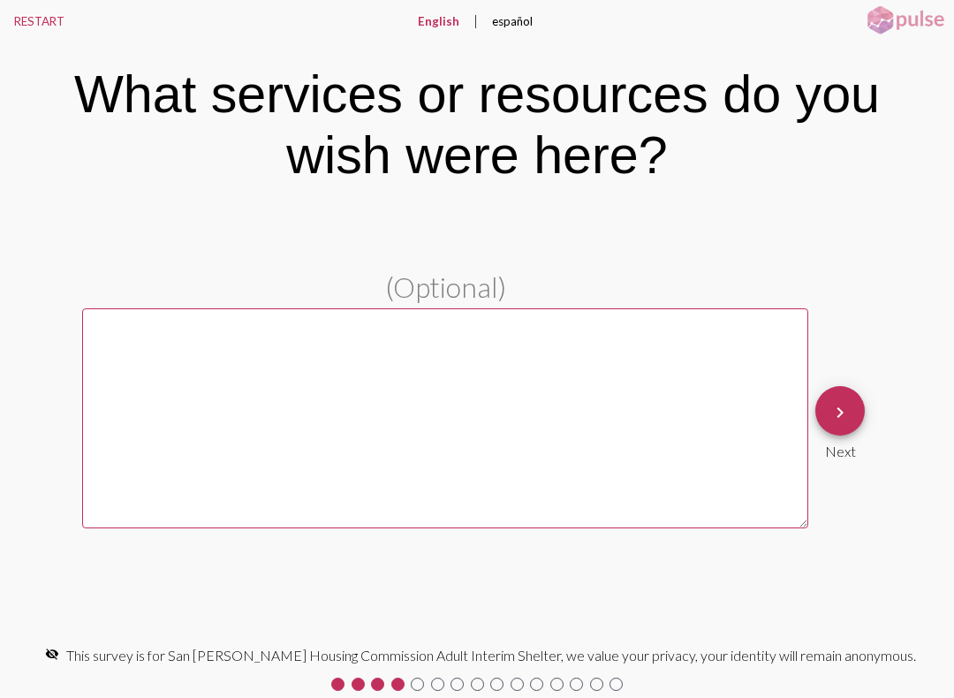
click at [844, 401] on span "keyboard_arrow_right" at bounding box center [839, 411] width 21 height 50
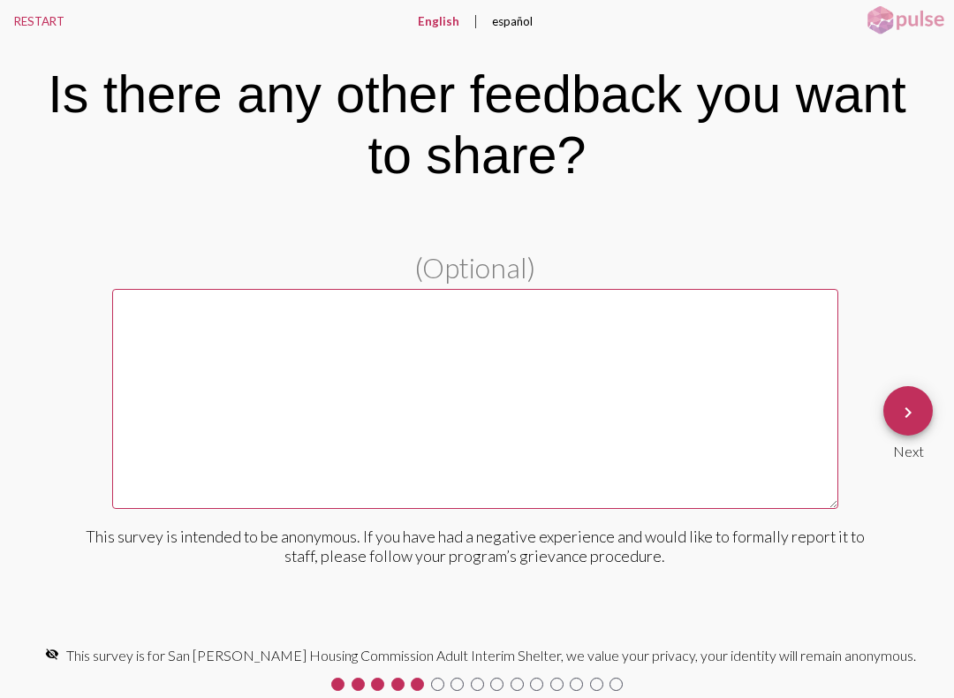
click at [902, 404] on mat-icon "keyboard_arrow_right" at bounding box center [907, 412] width 21 height 21
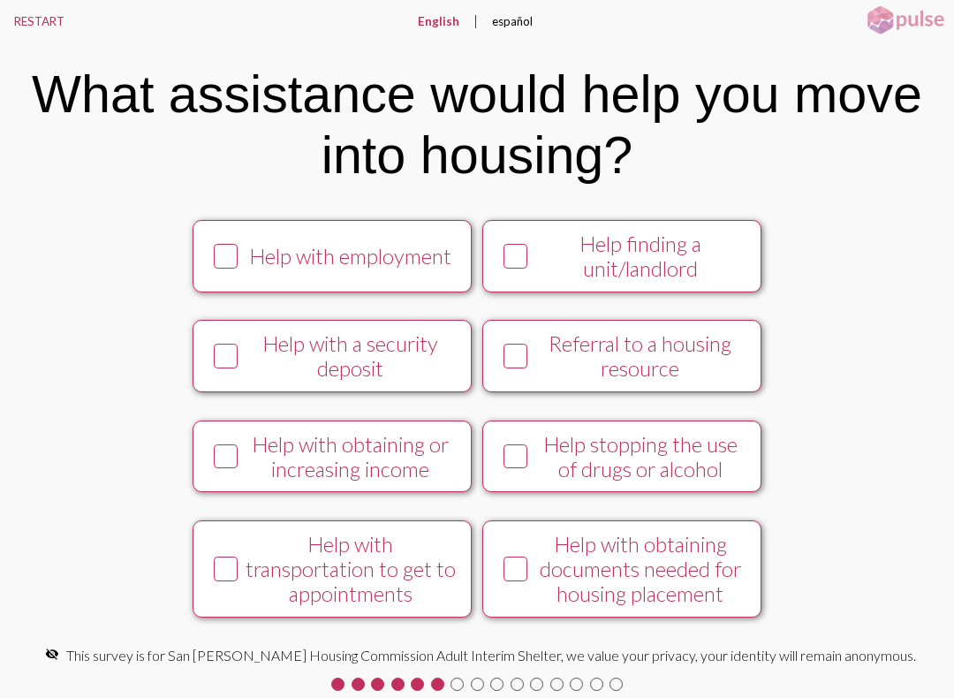
click at [517, 260] on icon at bounding box center [515, 256] width 21 height 22
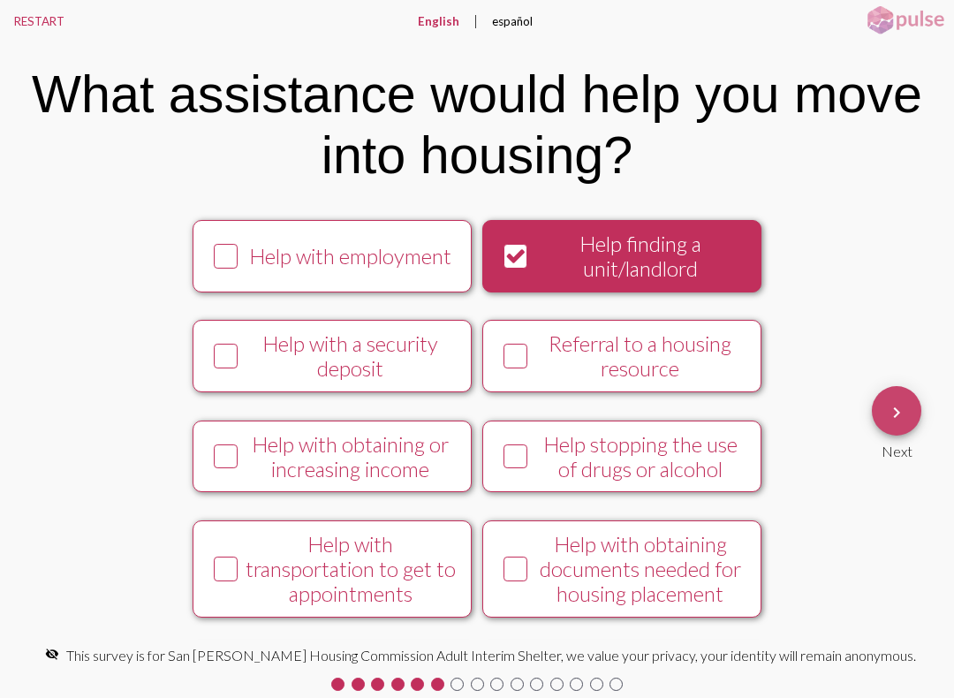
click at [892, 406] on mat-icon "keyboard_arrow_right" at bounding box center [896, 412] width 21 height 21
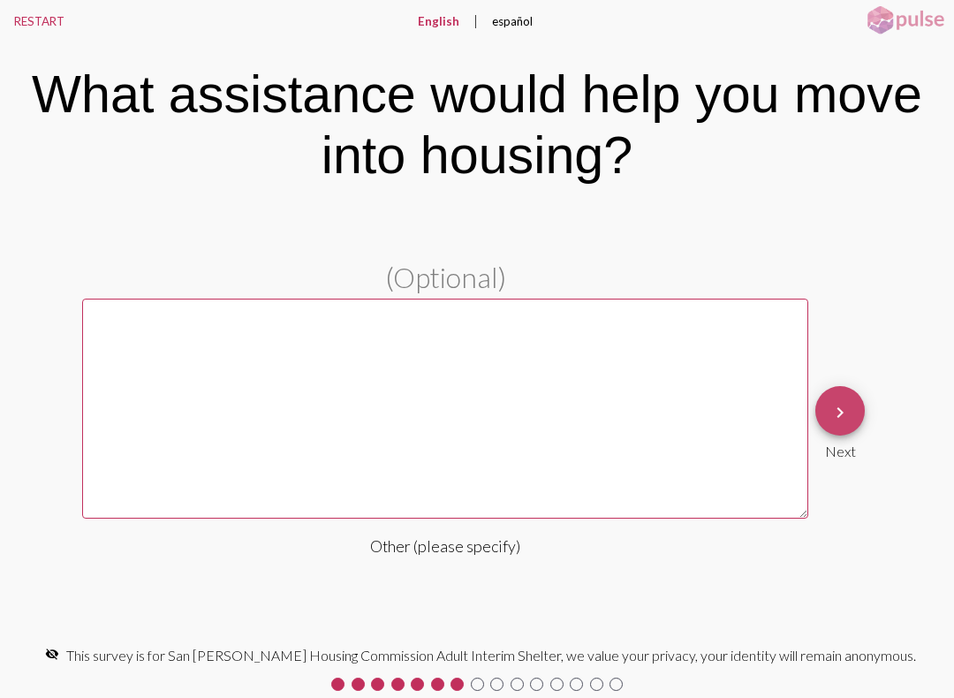
click at [841, 402] on span "keyboard_arrow_right" at bounding box center [839, 411] width 21 height 50
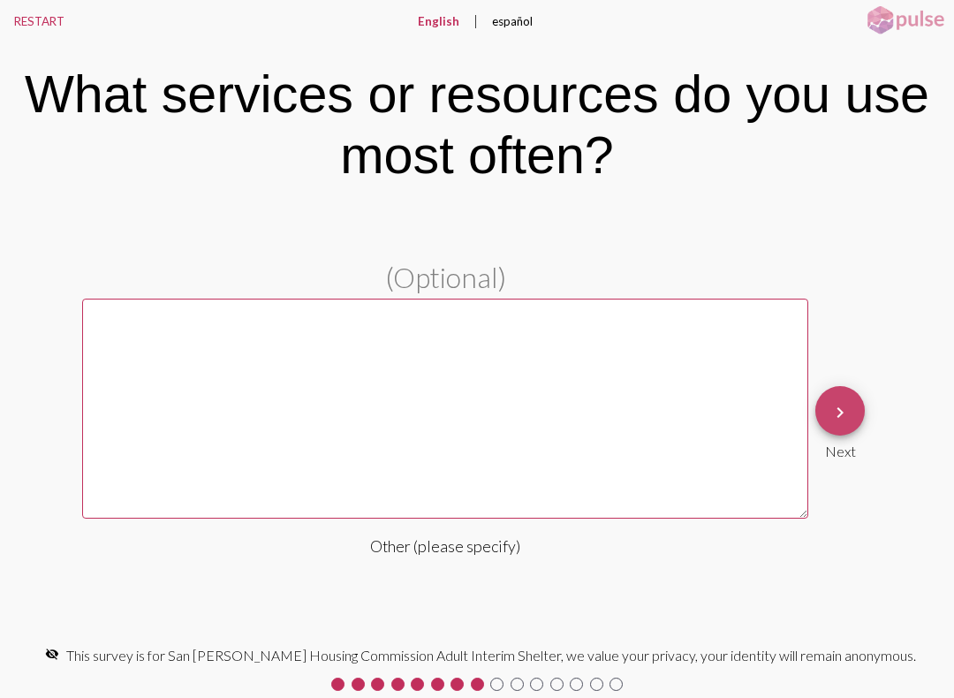
click at [842, 395] on span "keyboard_arrow_right" at bounding box center [839, 411] width 21 height 50
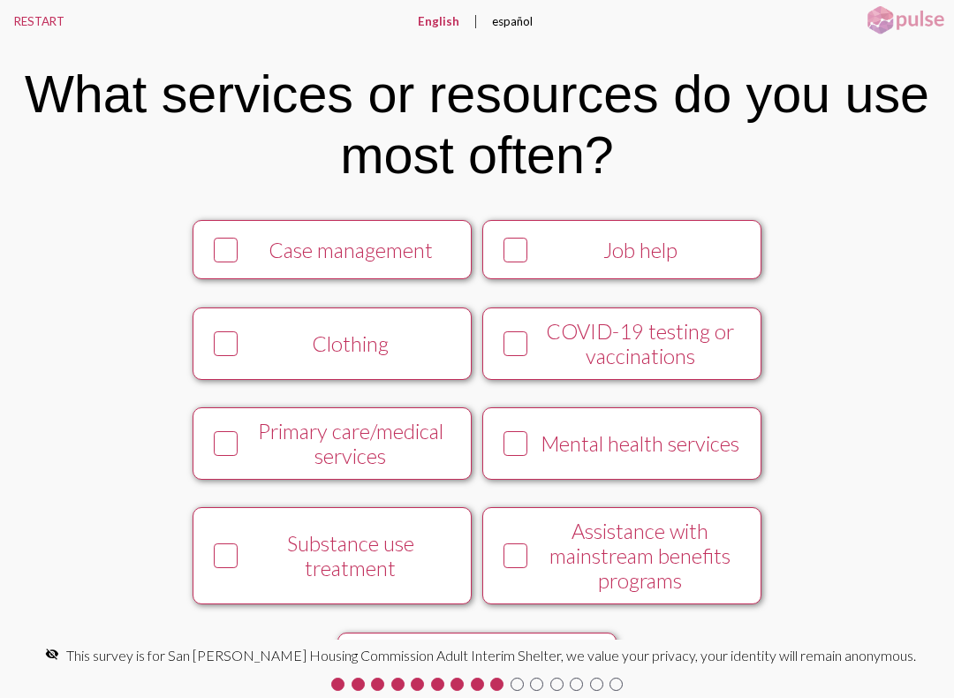
click at [518, 240] on div at bounding box center [515, 249] width 36 height 36
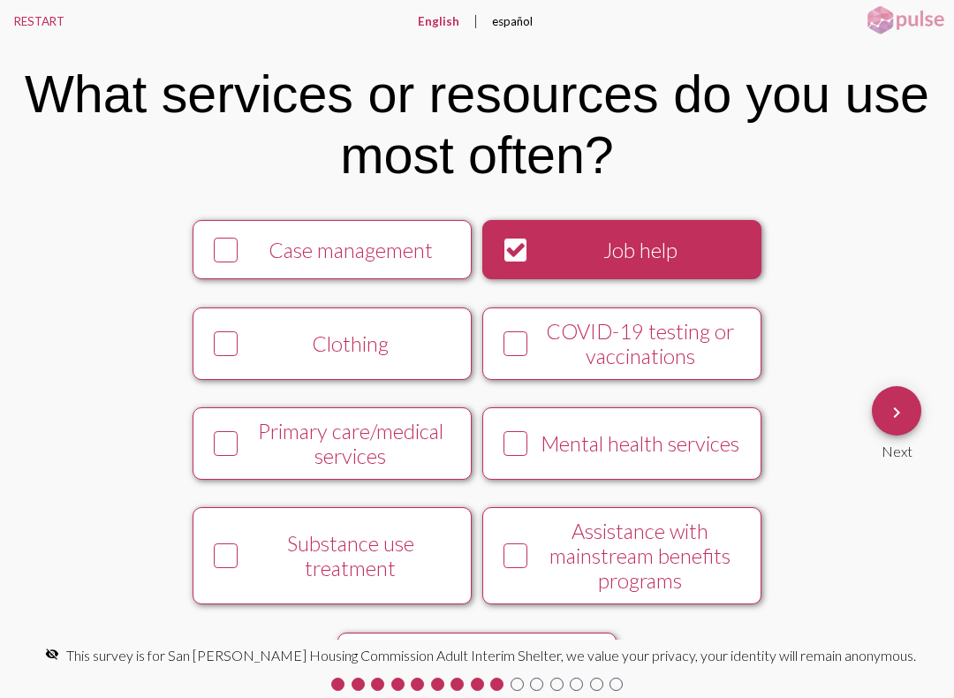
click at [223, 346] on icon at bounding box center [225, 344] width 21 height 22
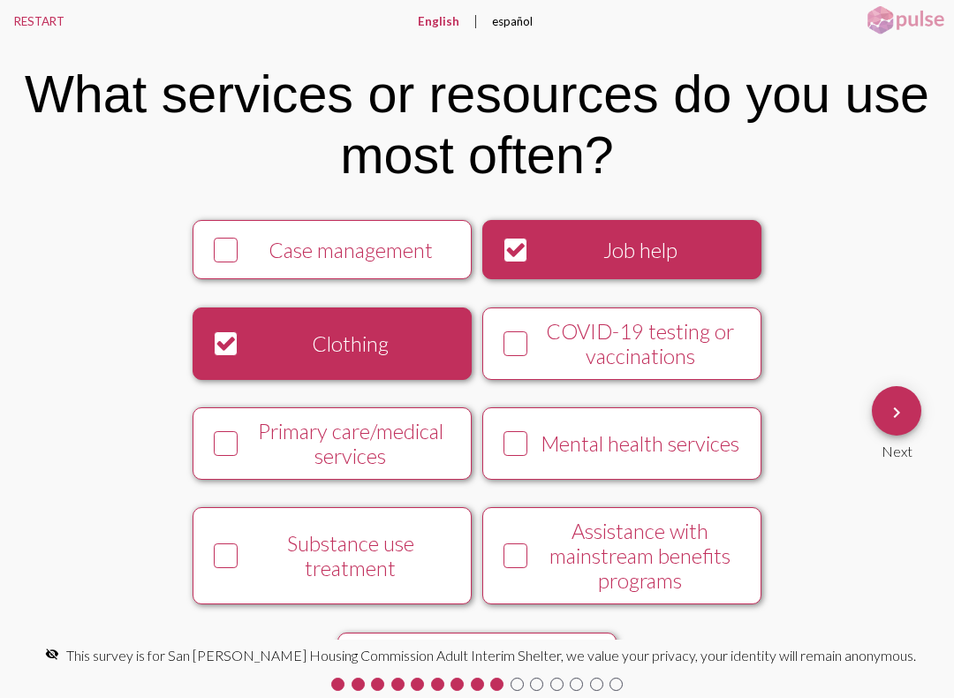
click at [502, 457] on div at bounding box center [515, 443] width 36 height 36
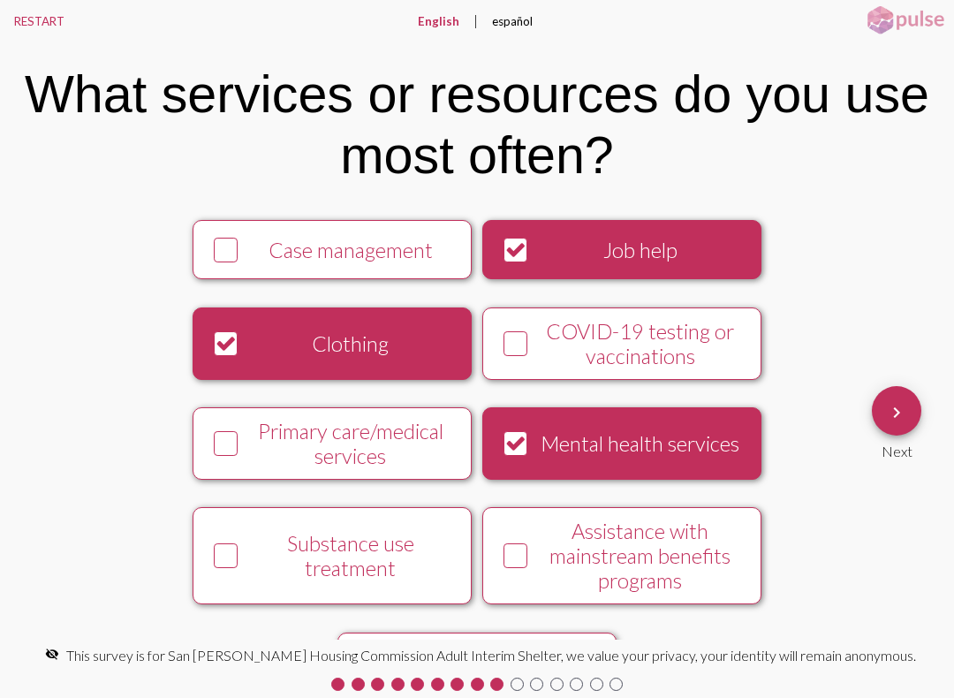
click at [894, 403] on mat-icon "keyboard_arrow_right" at bounding box center [896, 412] width 21 height 21
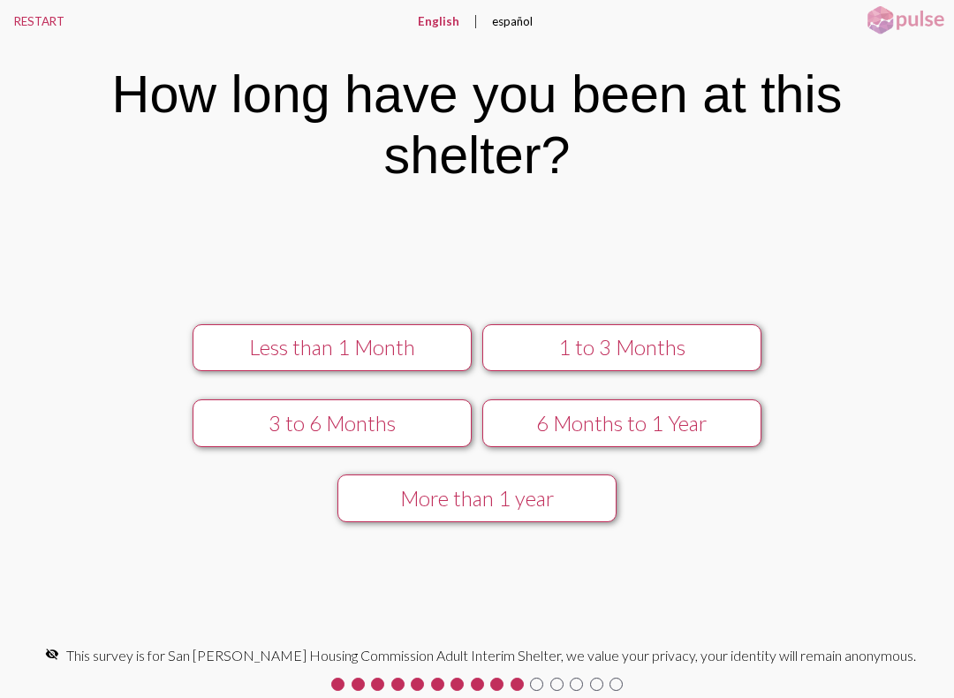
click at [648, 339] on div "1 to 3 Months" at bounding box center [621, 347] width 249 height 25
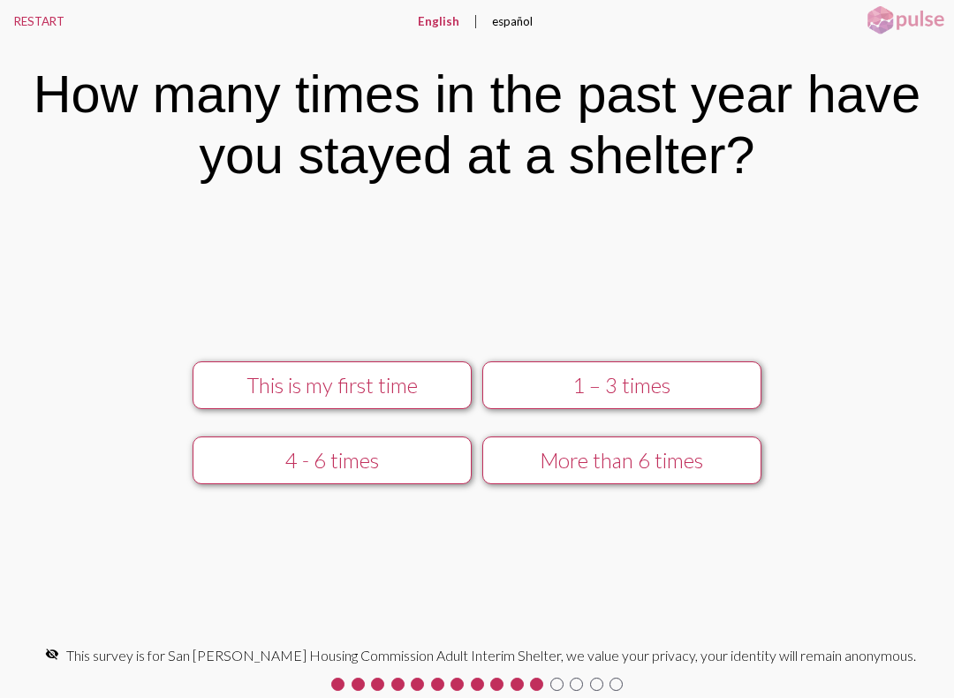
click at [640, 371] on button "1 – 3 times" at bounding box center [621, 385] width 279 height 48
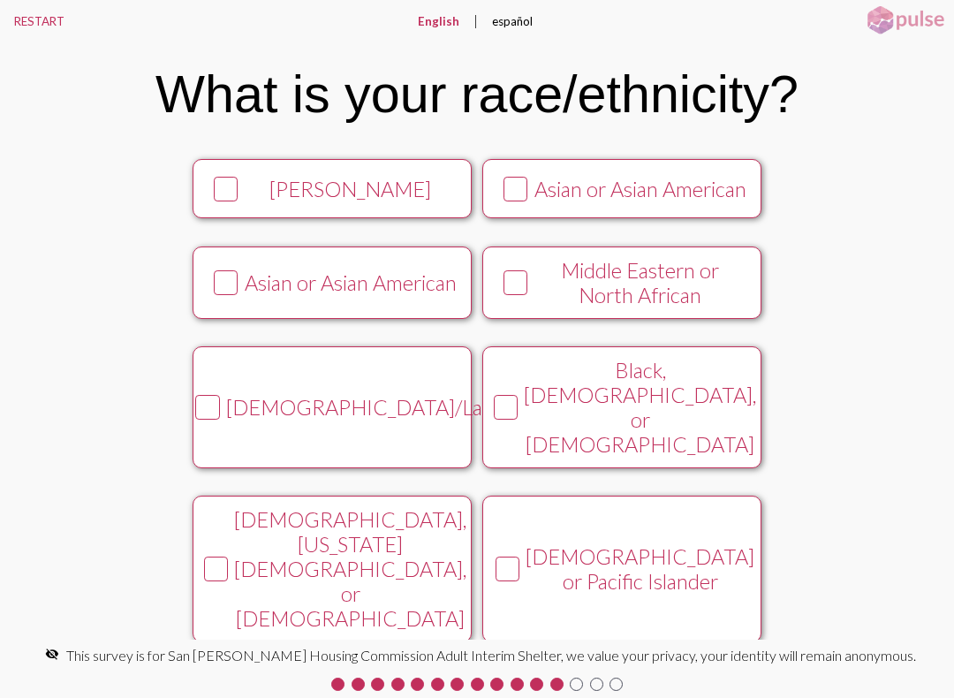
click at [517, 419] on icon at bounding box center [505, 407] width 21 height 22
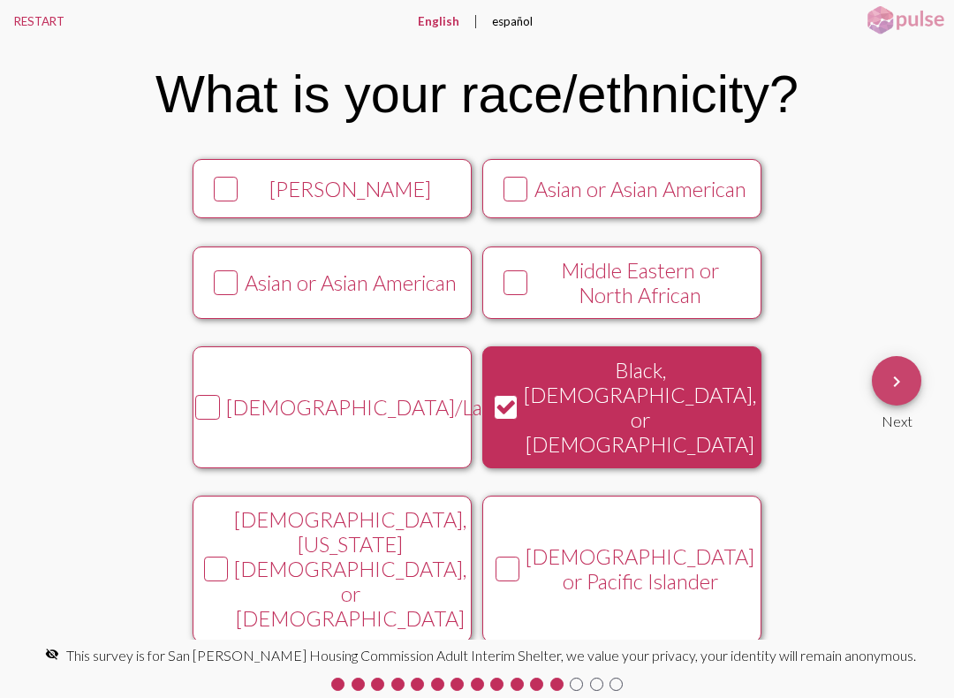
click at [902, 362] on span "keyboard_arrow_right" at bounding box center [896, 381] width 21 height 50
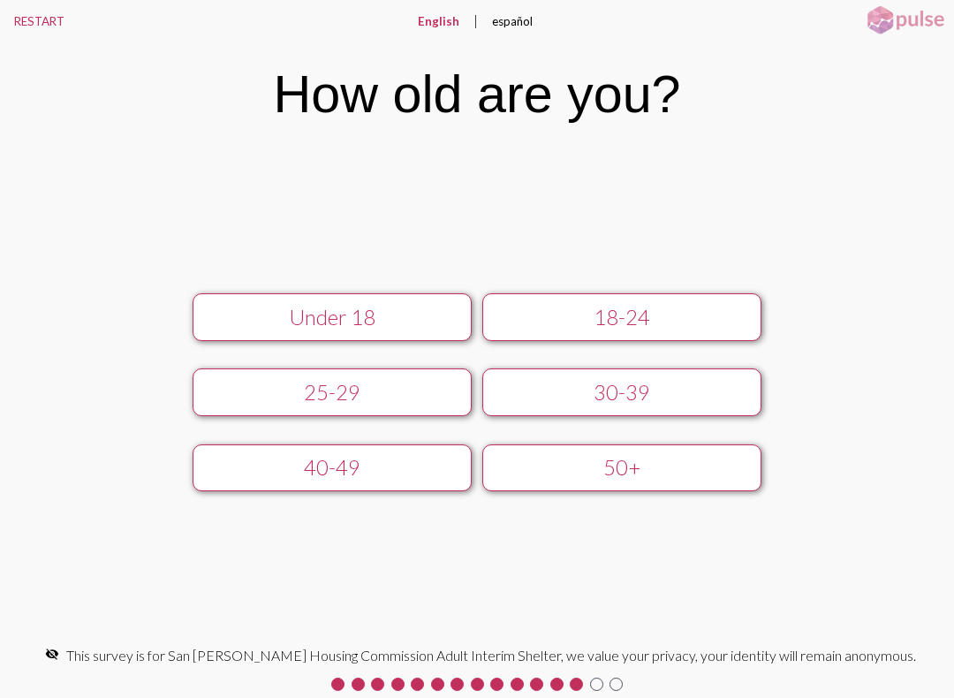
click at [624, 460] on div "50+" at bounding box center [621, 467] width 249 height 25
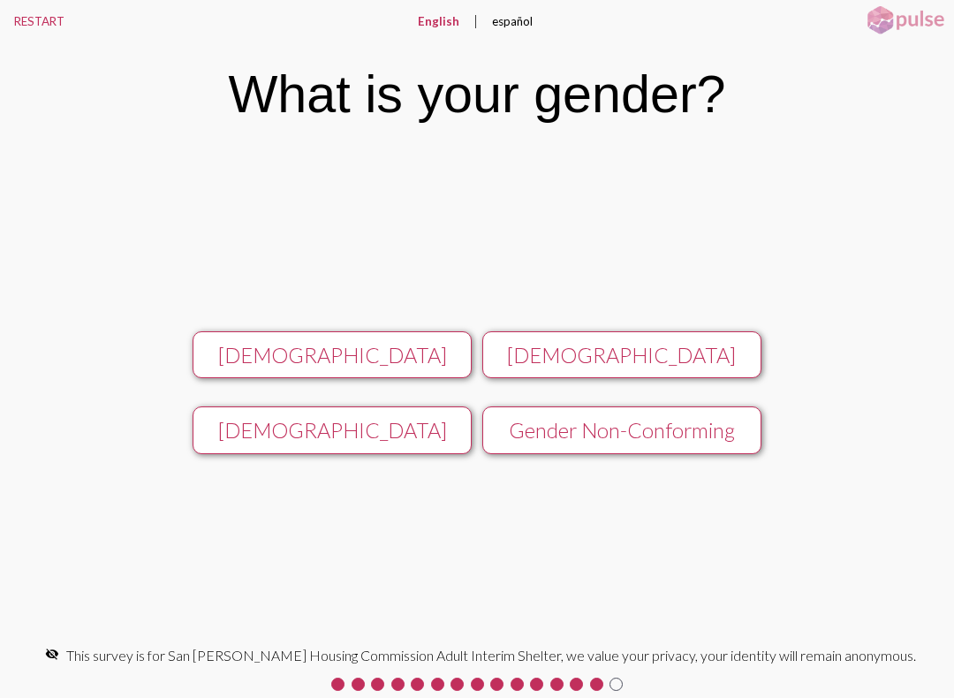
click at [398, 350] on div "[DEMOGRAPHIC_DATA]" at bounding box center [332, 355] width 249 height 25
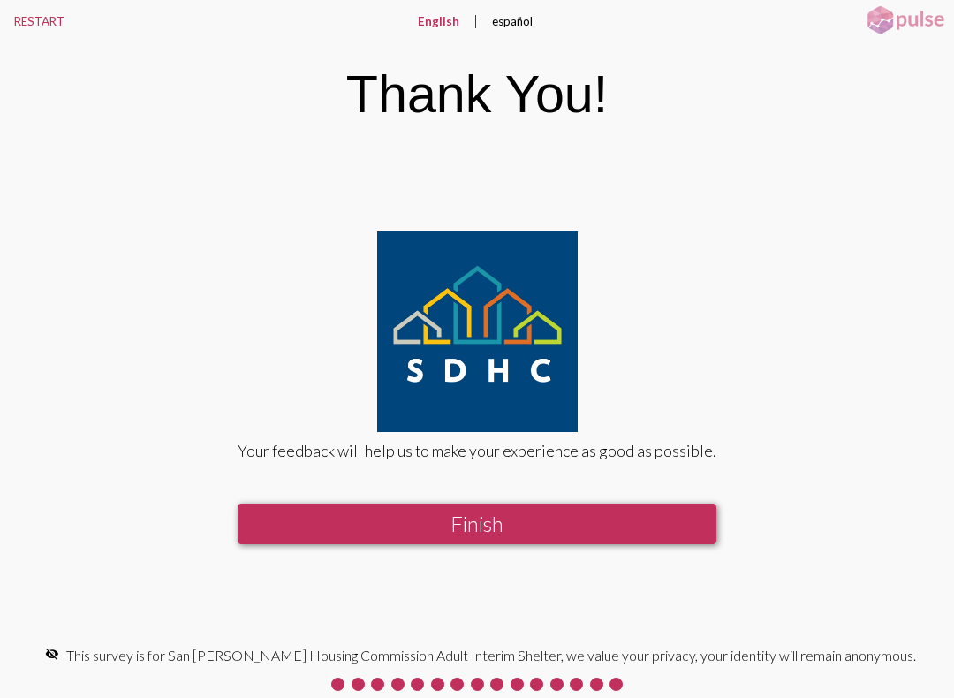
click at [520, 514] on button "Finish" at bounding box center [477, 523] width 479 height 41
